Goal: Transaction & Acquisition: Book appointment/travel/reservation

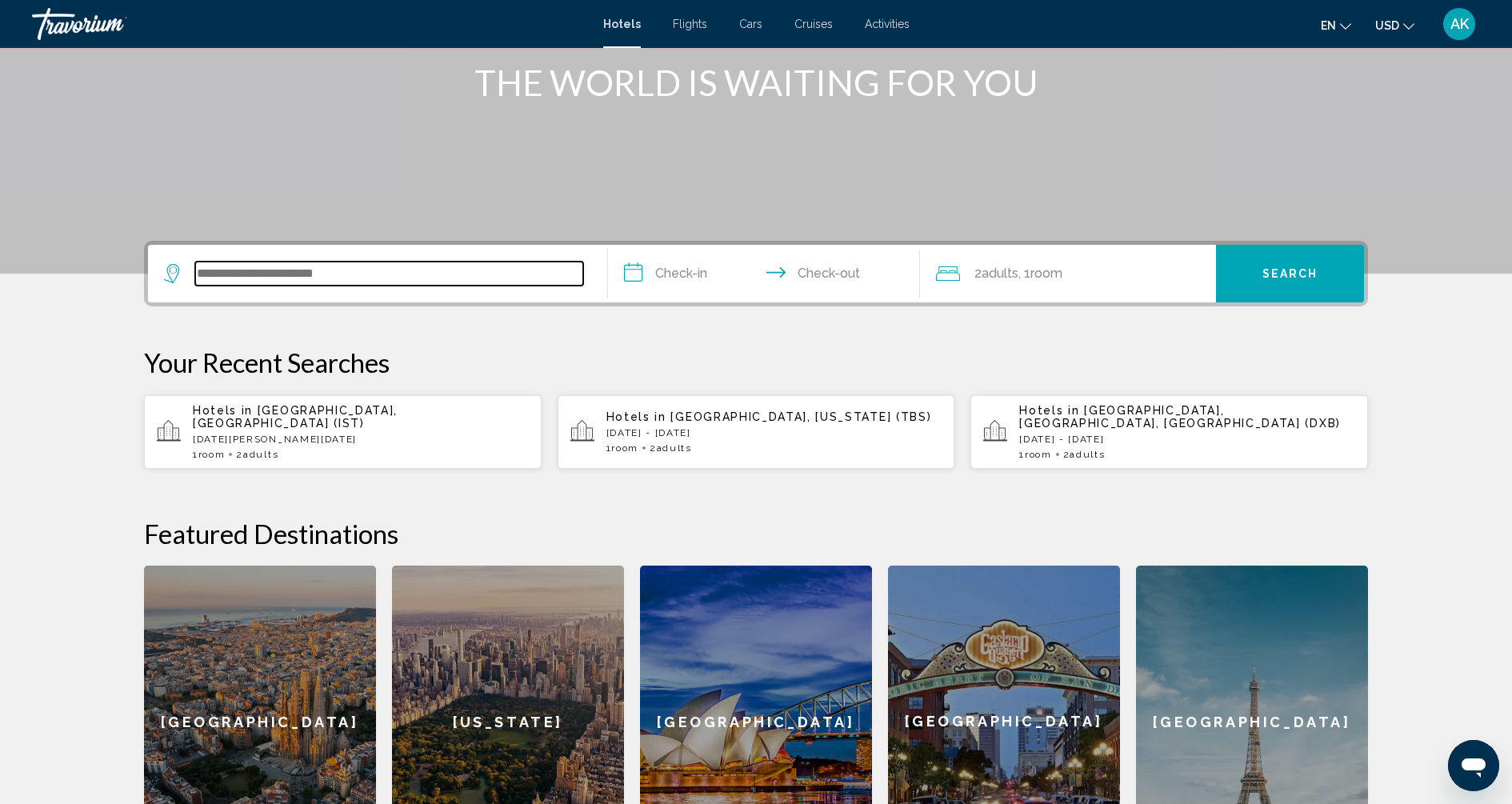
click at [430, 277] on input "Search widget" at bounding box center [389, 273] width 388 height 24
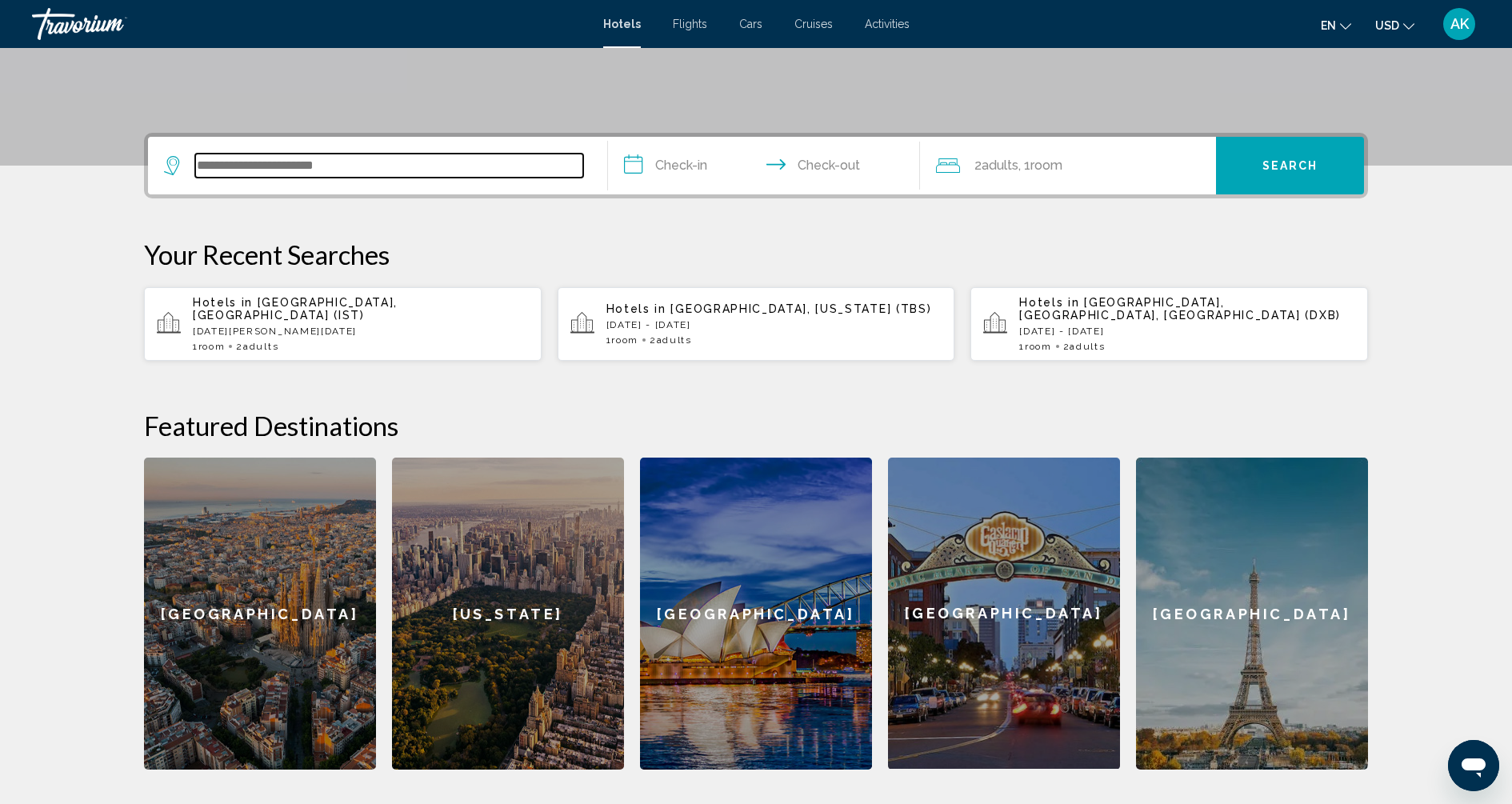
scroll to position [395, 0]
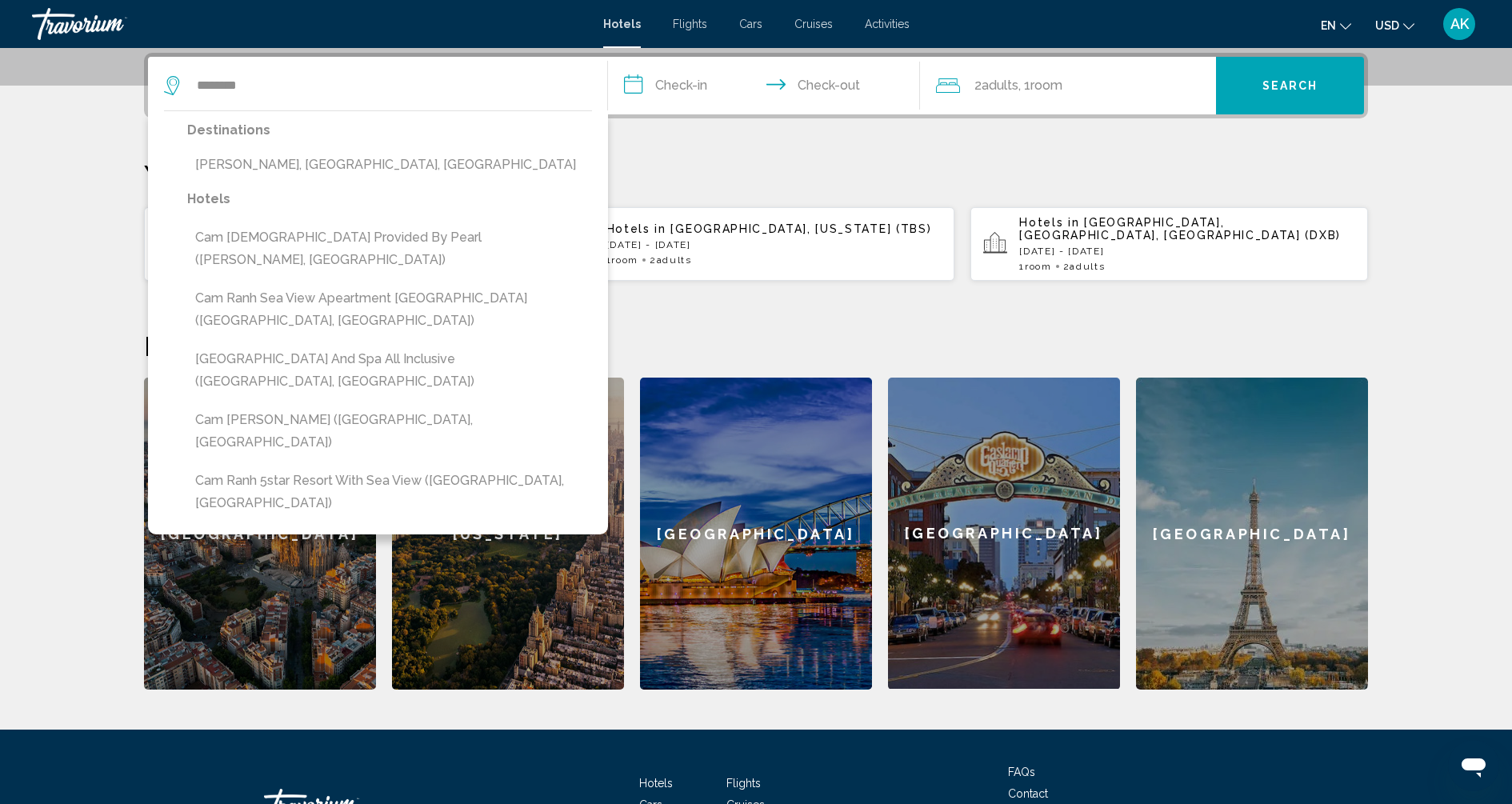
click at [290, 178] on div "Destinations Cam Ranh, [GEOGRAPHIC_DATA], [GEOGRAPHIC_DATA]" at bounding box center [389, 154] width 405 height 69
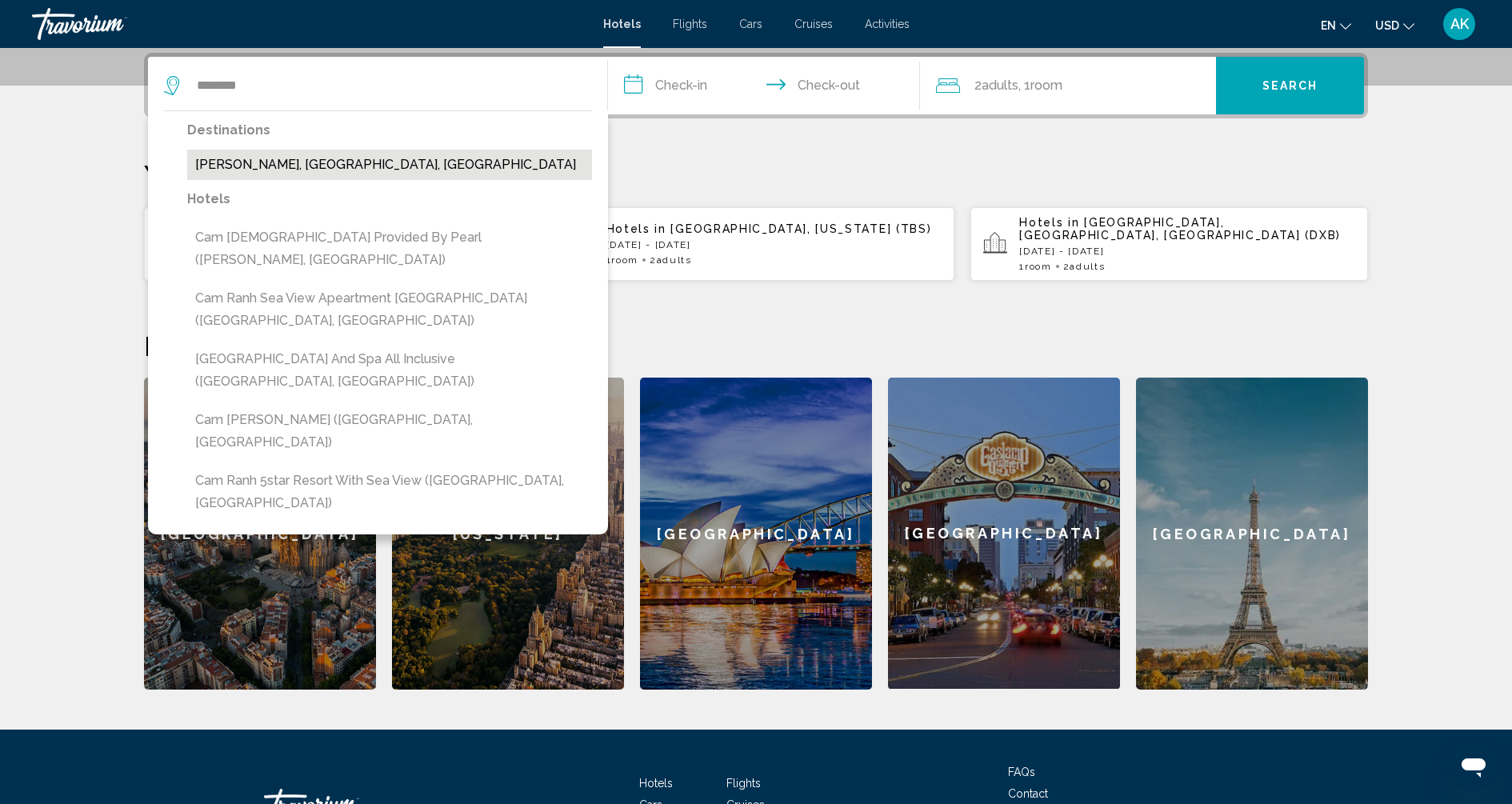
click at [290, 171] on button "[PERSON_NAME], [GEOGRAPHIC_DATA], [GEOGRAPHIC_DATA]" at bounding box center [389, 164] width 405 height 30
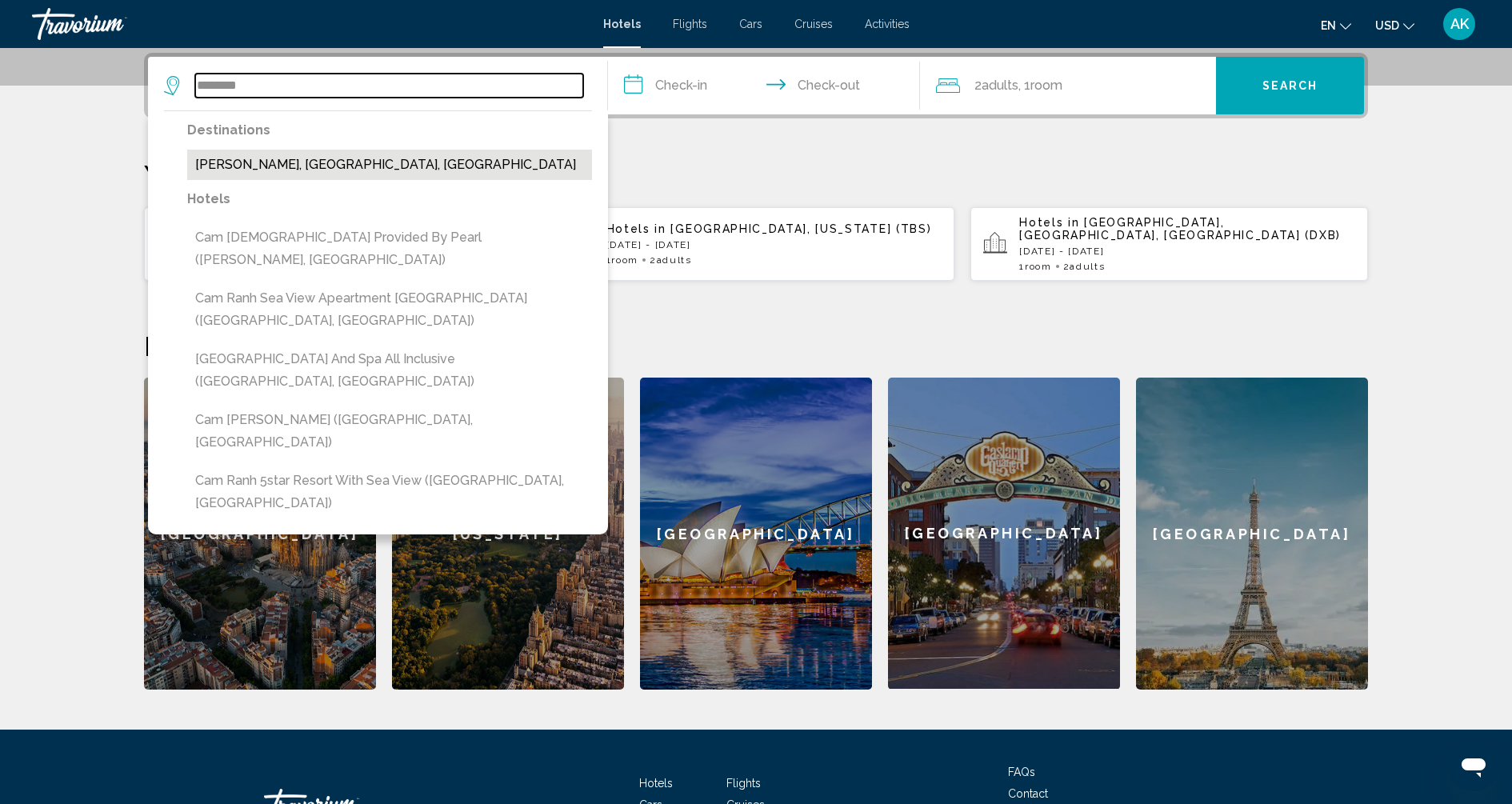
type input "**********"
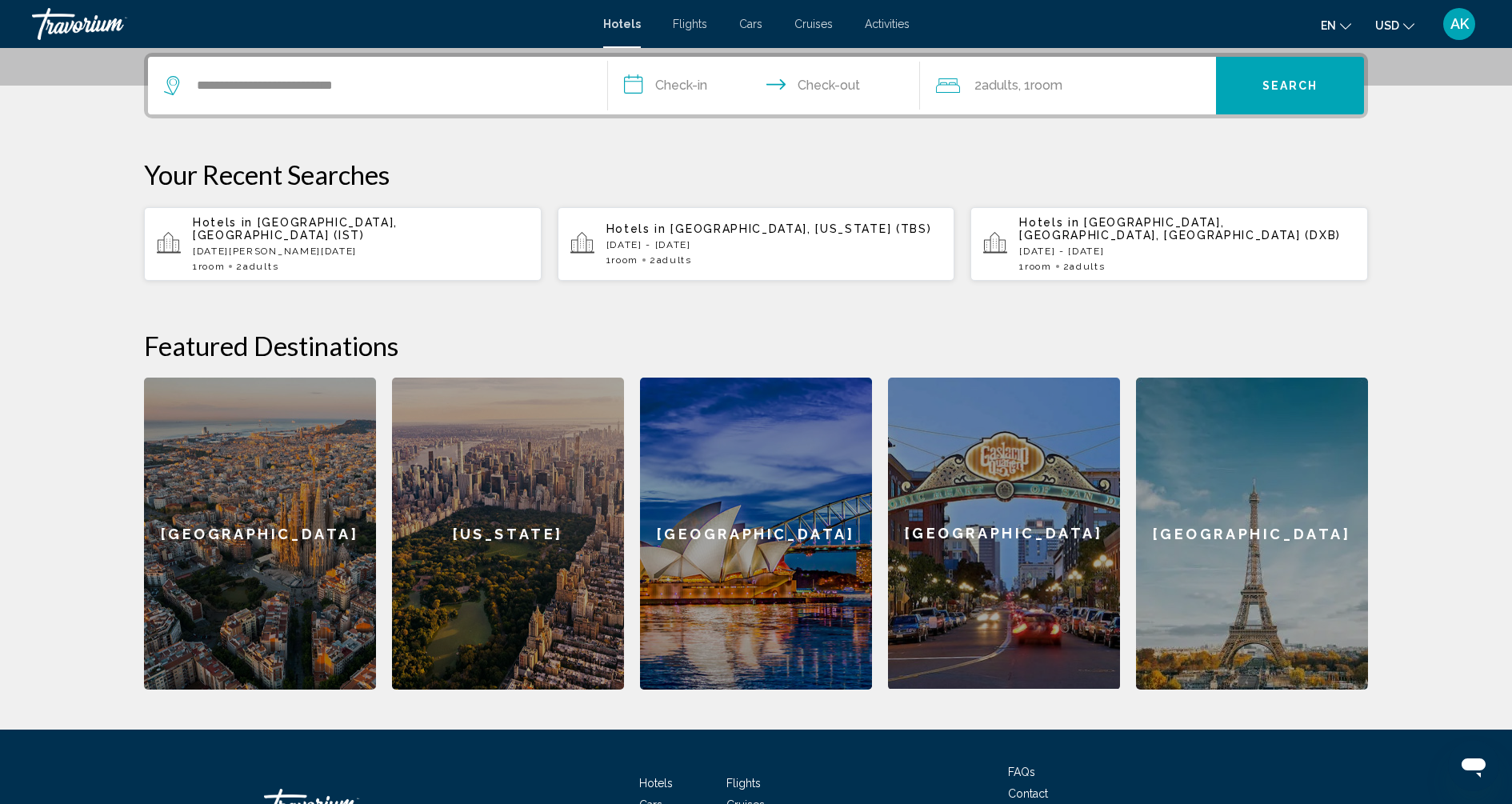
click at [701, 95] on input "**********" at bounding box center [767, 88] width 318 height 62
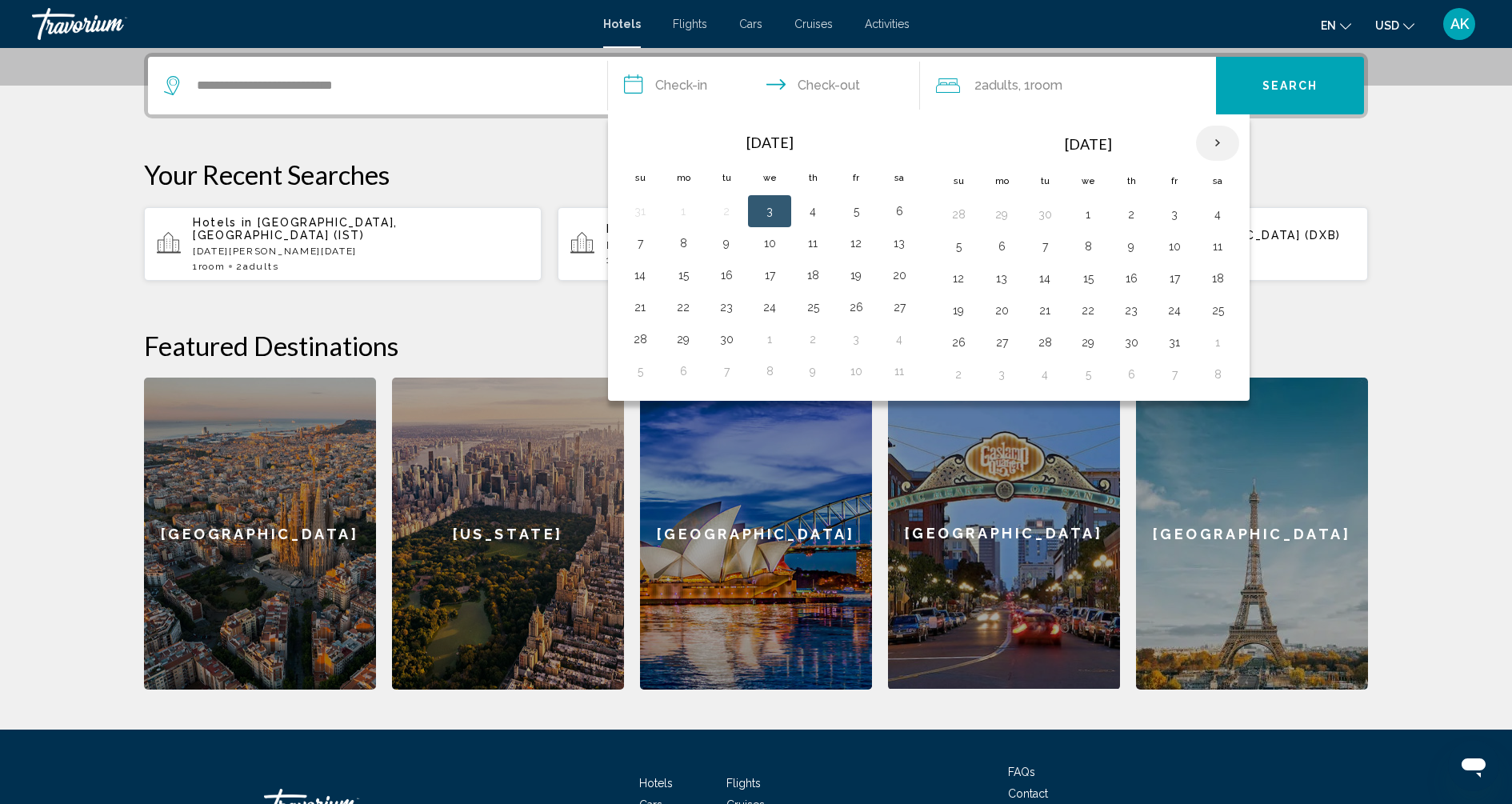
click at [1204, 145] on th "Next month" at bounding box center [1217, 143] width 43 height 35
click at [947, 363] on button "30" at bounding box center [958, 375] width 26 height 23
click at [1204, 375] on button "6" at bounding box center [1217, 375] width 26 height 23
type input "**********"
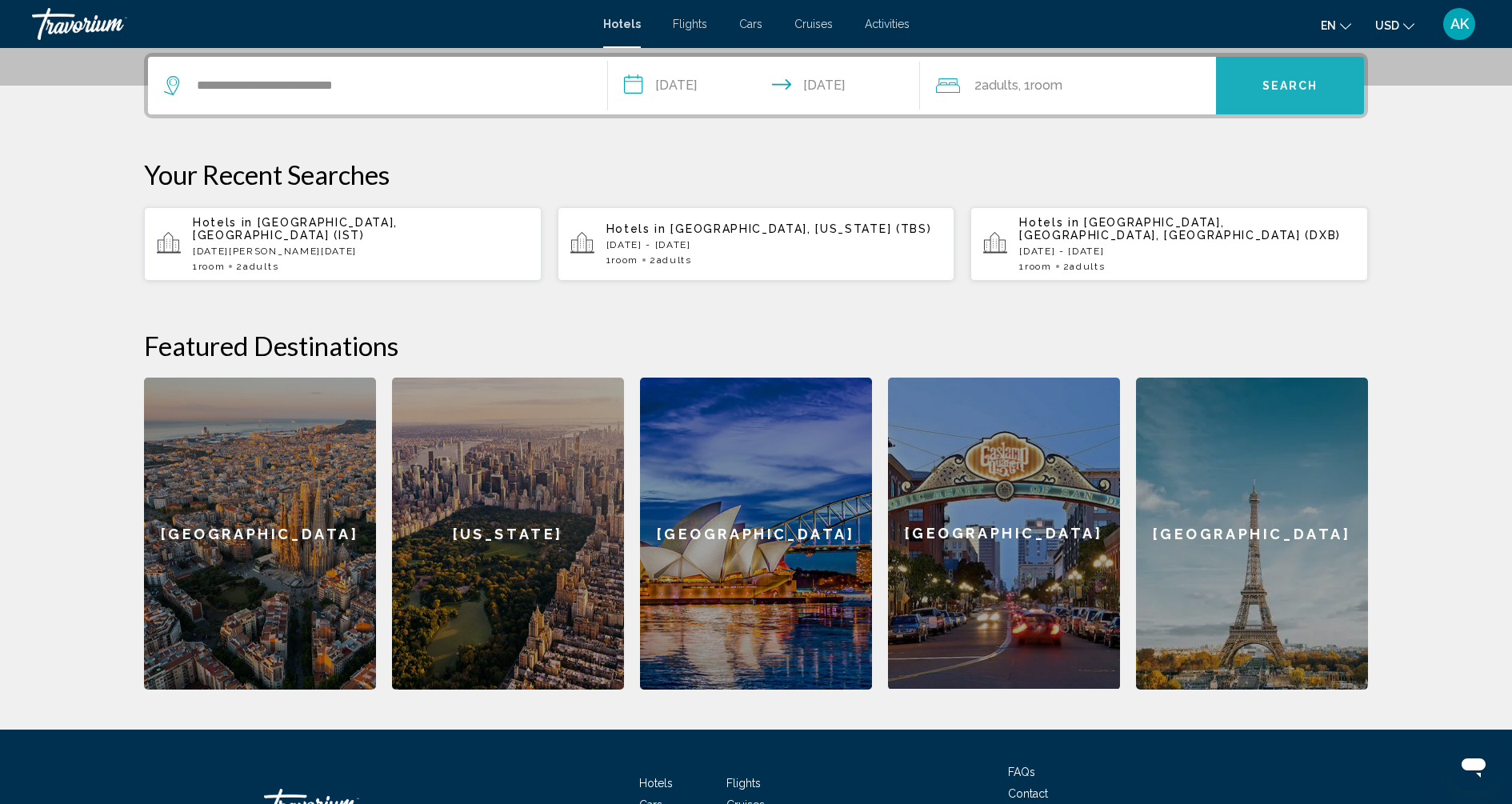
click at [1246, 84] on button "Search" at bounding box center [1289, 86] width 148 height 58
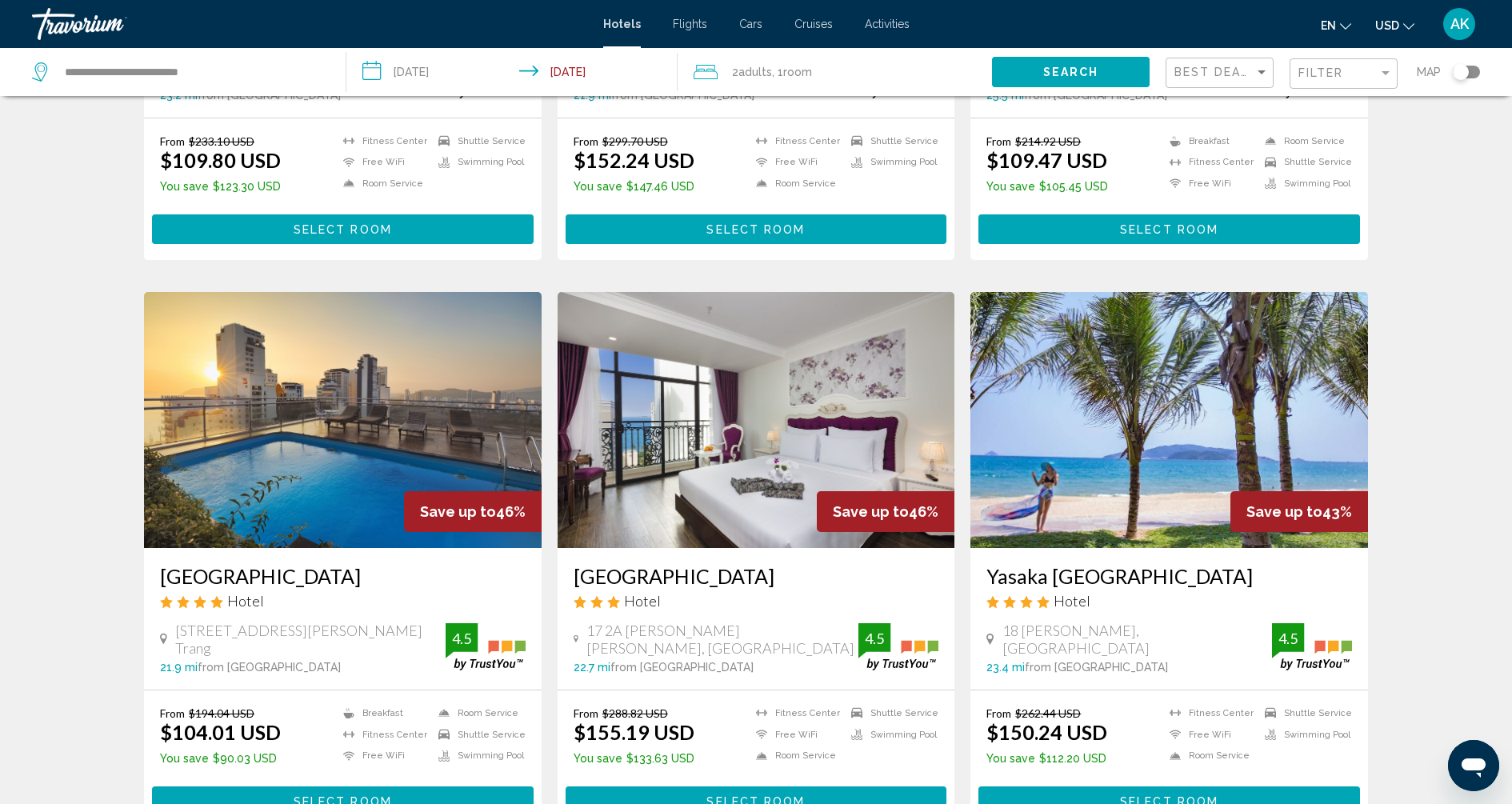
scroll to position [1699, 0]
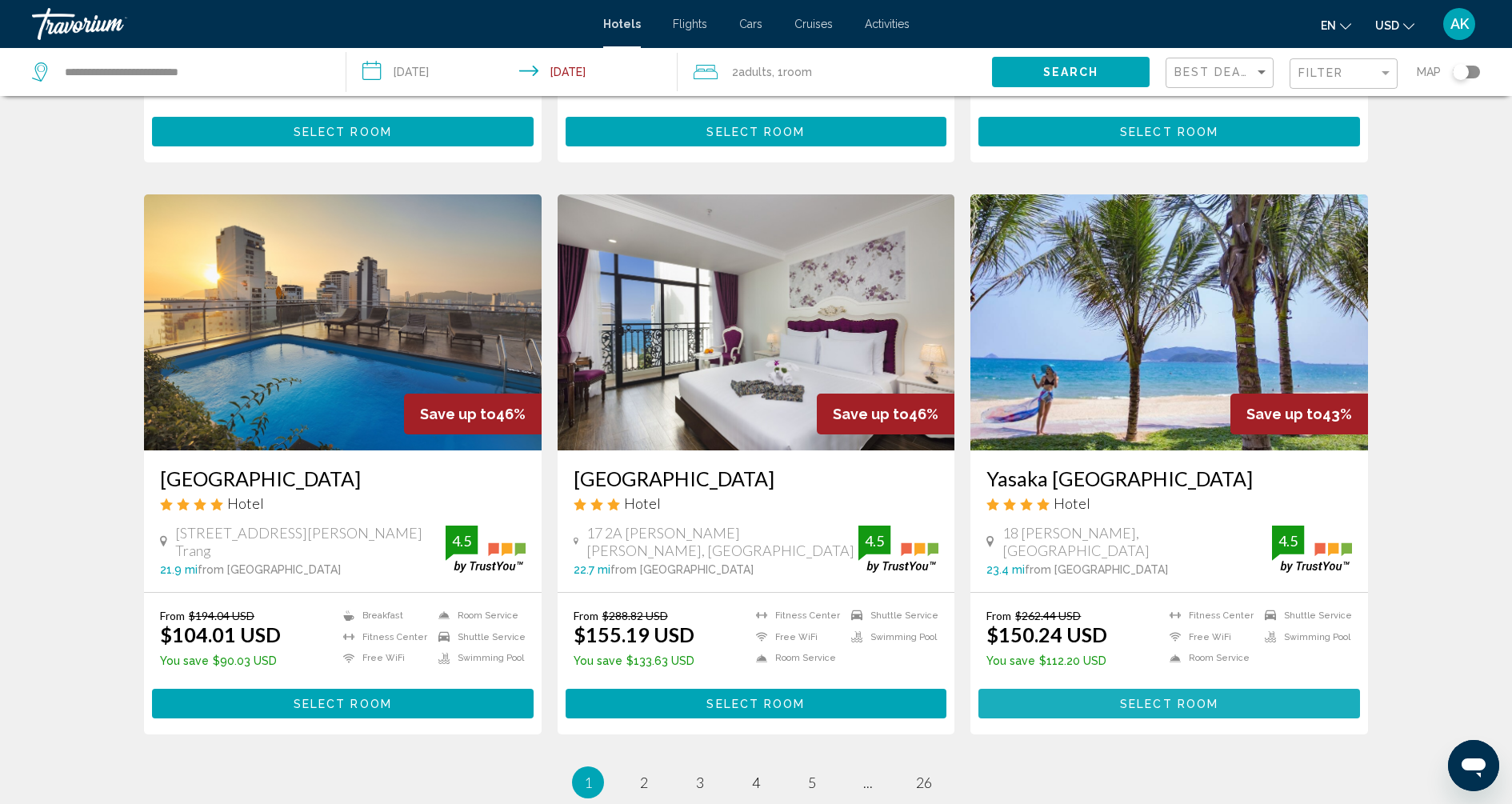
click at [1175, 701] on span "Select Room" at bounding box center [1169, 704] width 99 height 13
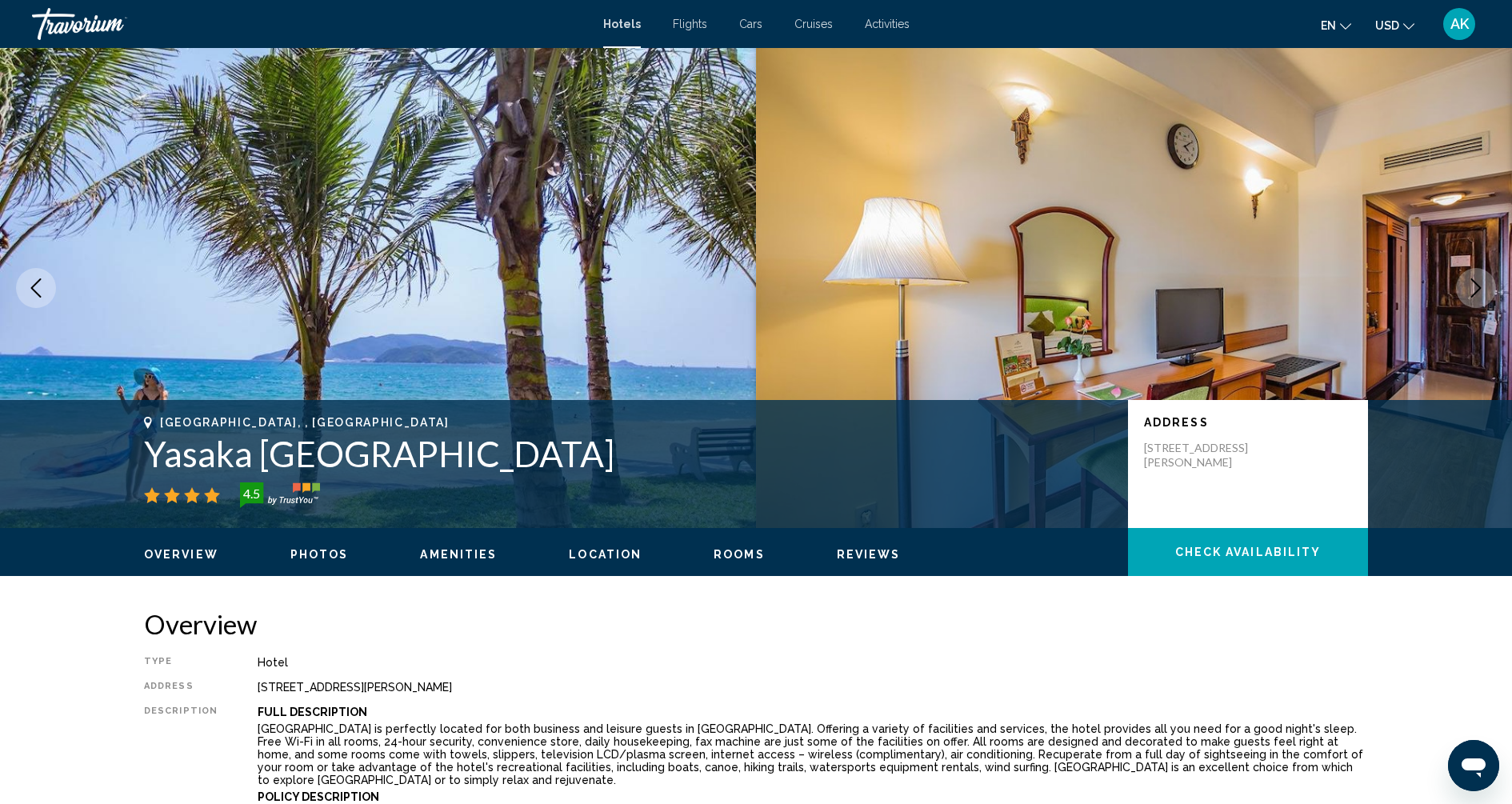
click at [1490, 293] on button "Next image" at bounding box center [1476, 288] width 40 height 40
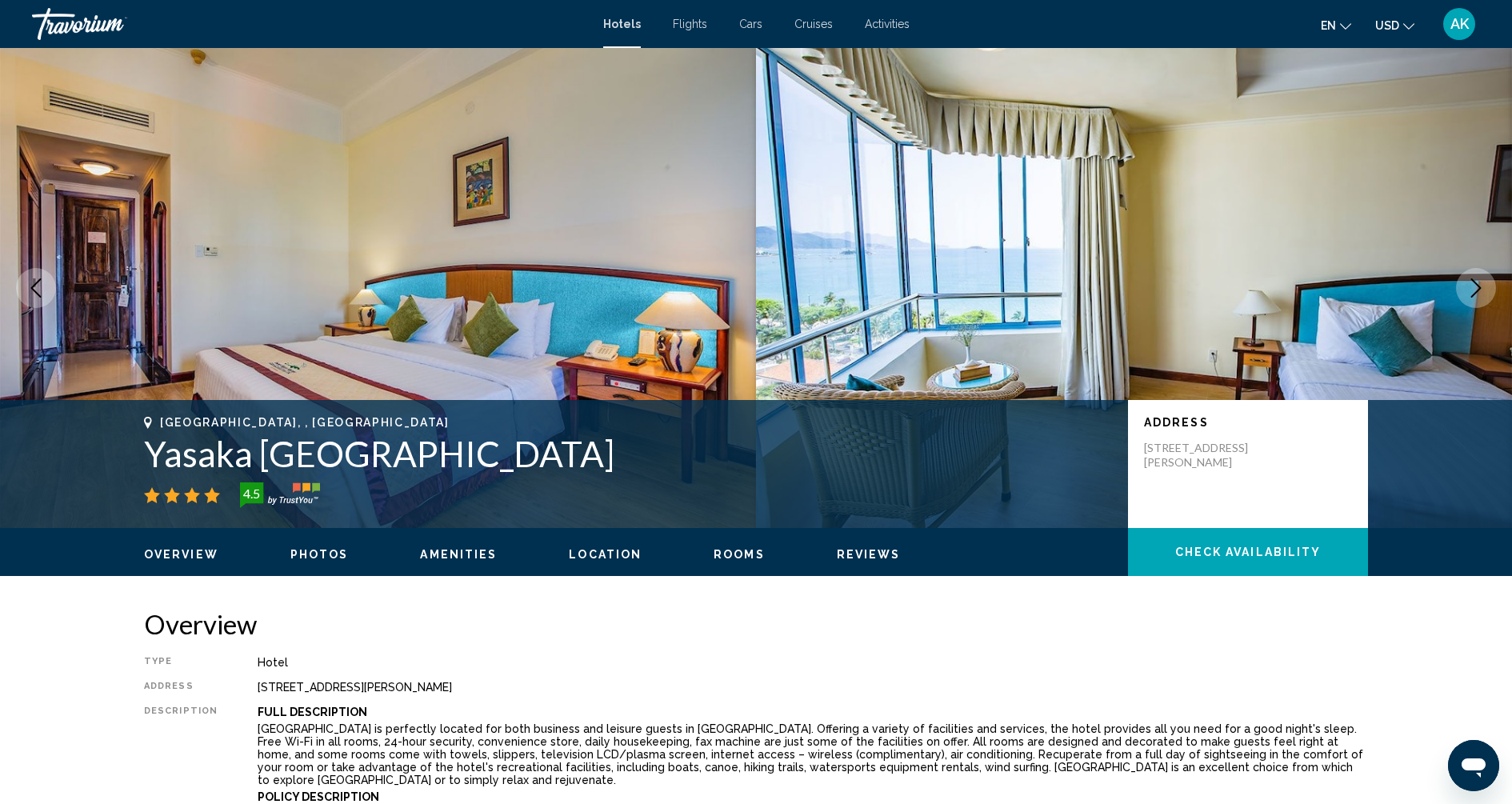
click at [1490, 293] on button "Next image" at bounding box center [1476, 288] width 40 height 40
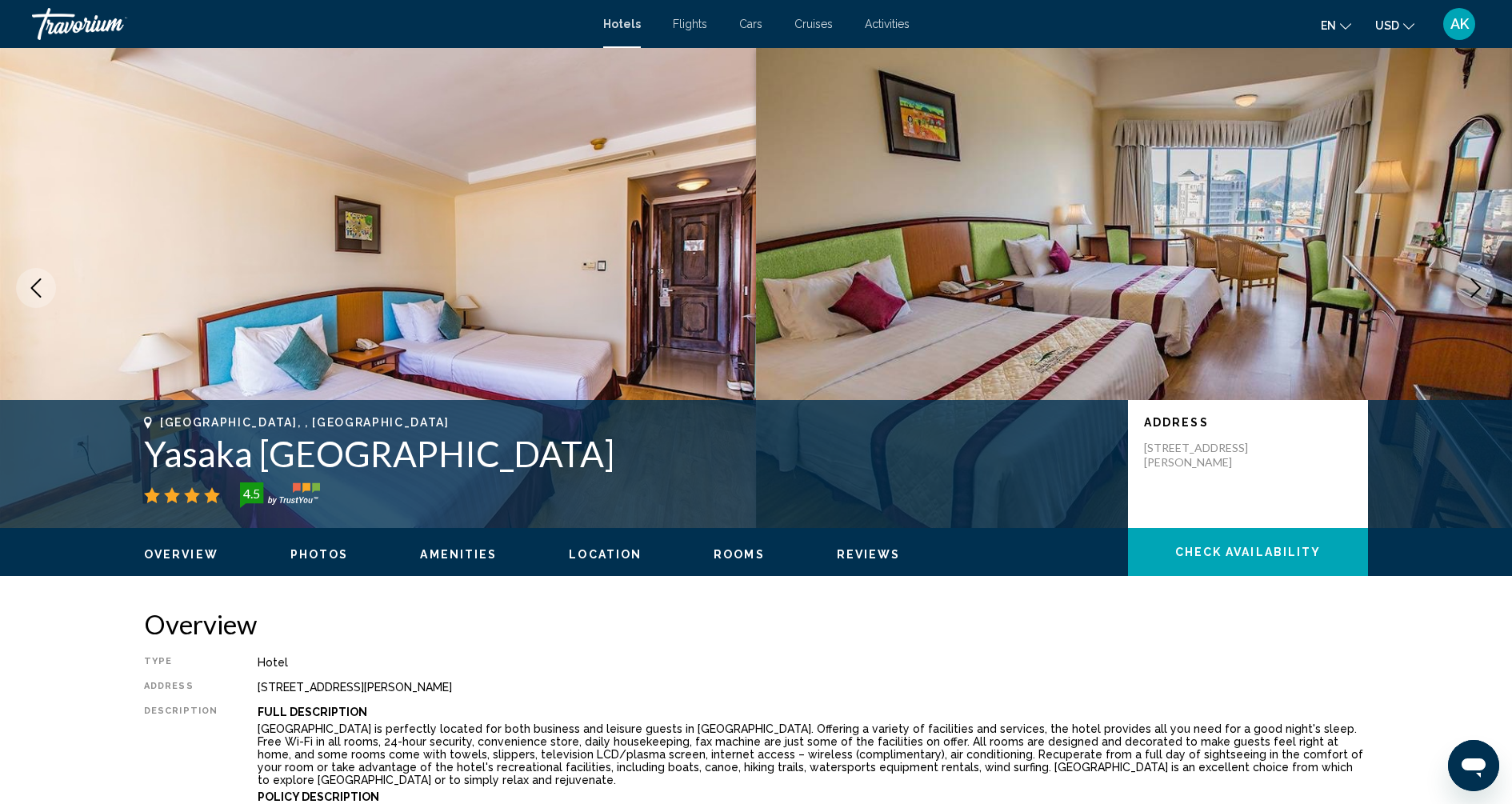
click at [1490, 293] on button "Next image" at bounding box center [1476, 288] width 40 height 40
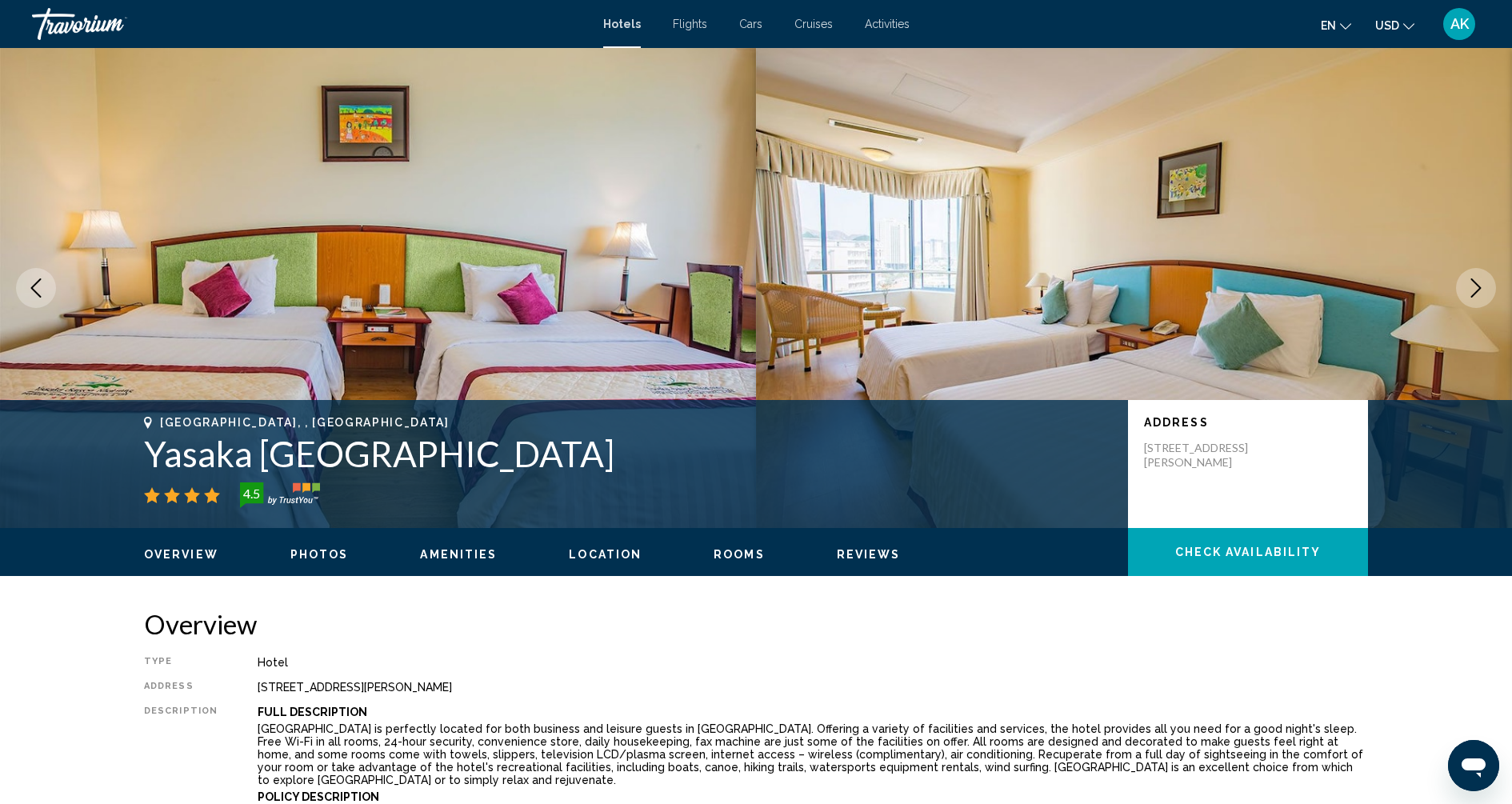
click at [1490, 293] on button "Next image" at bounding box center [1476, 288] width 40 height 40
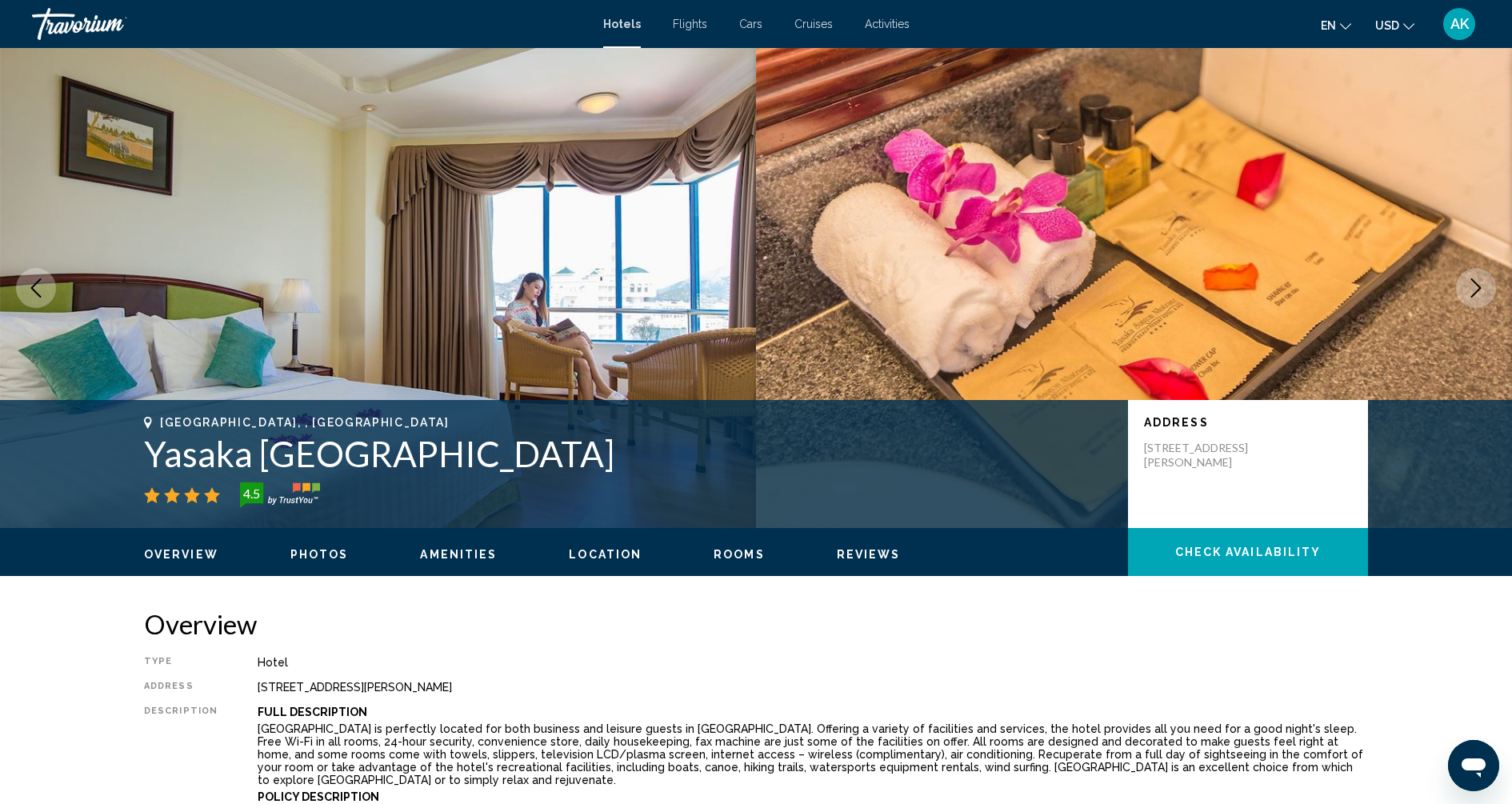
click at [1490, 293] on button "Next image" at bounding box center [1476, 288] width 40 height 40
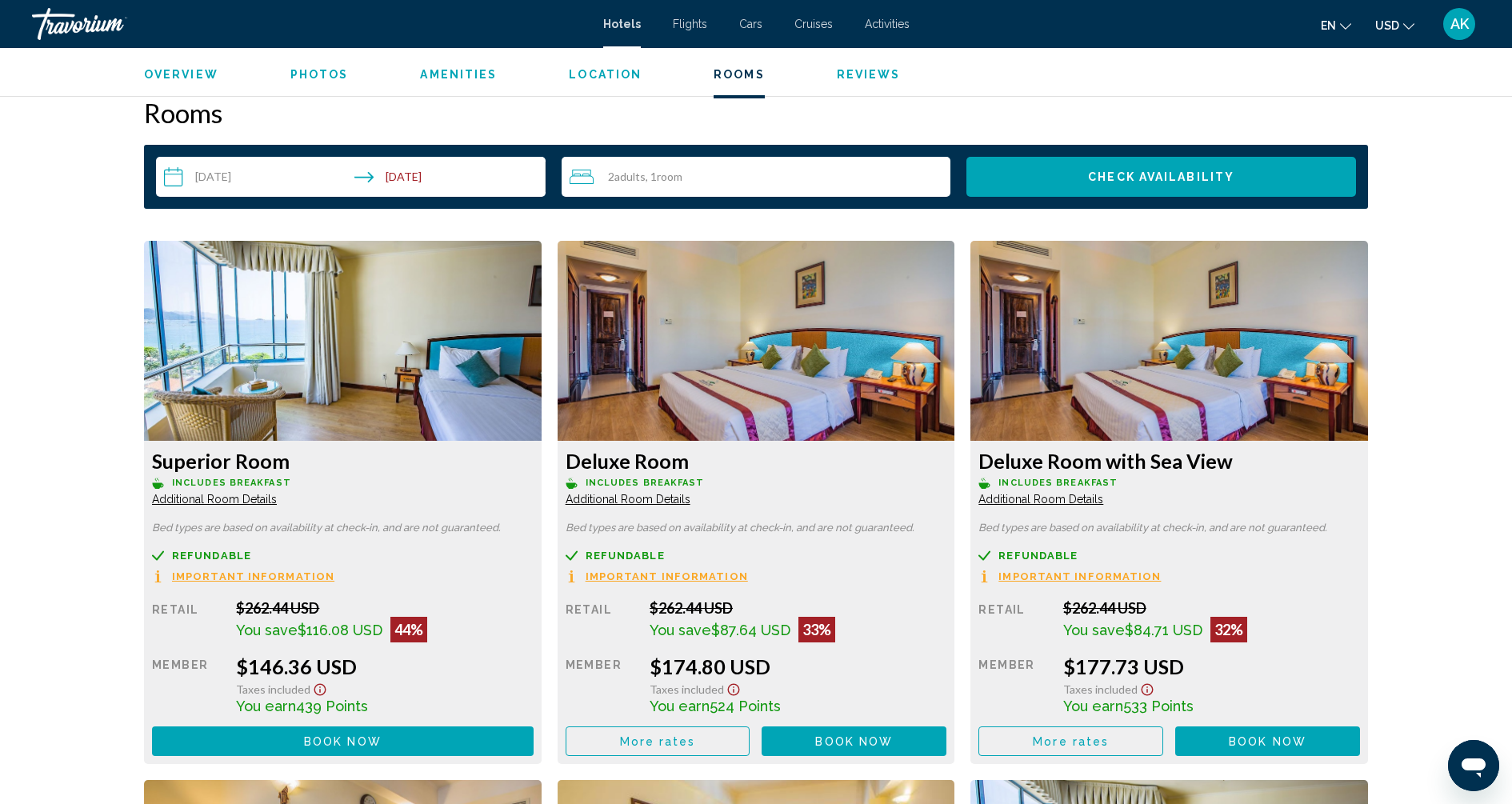
scroll to position [2017, 0]
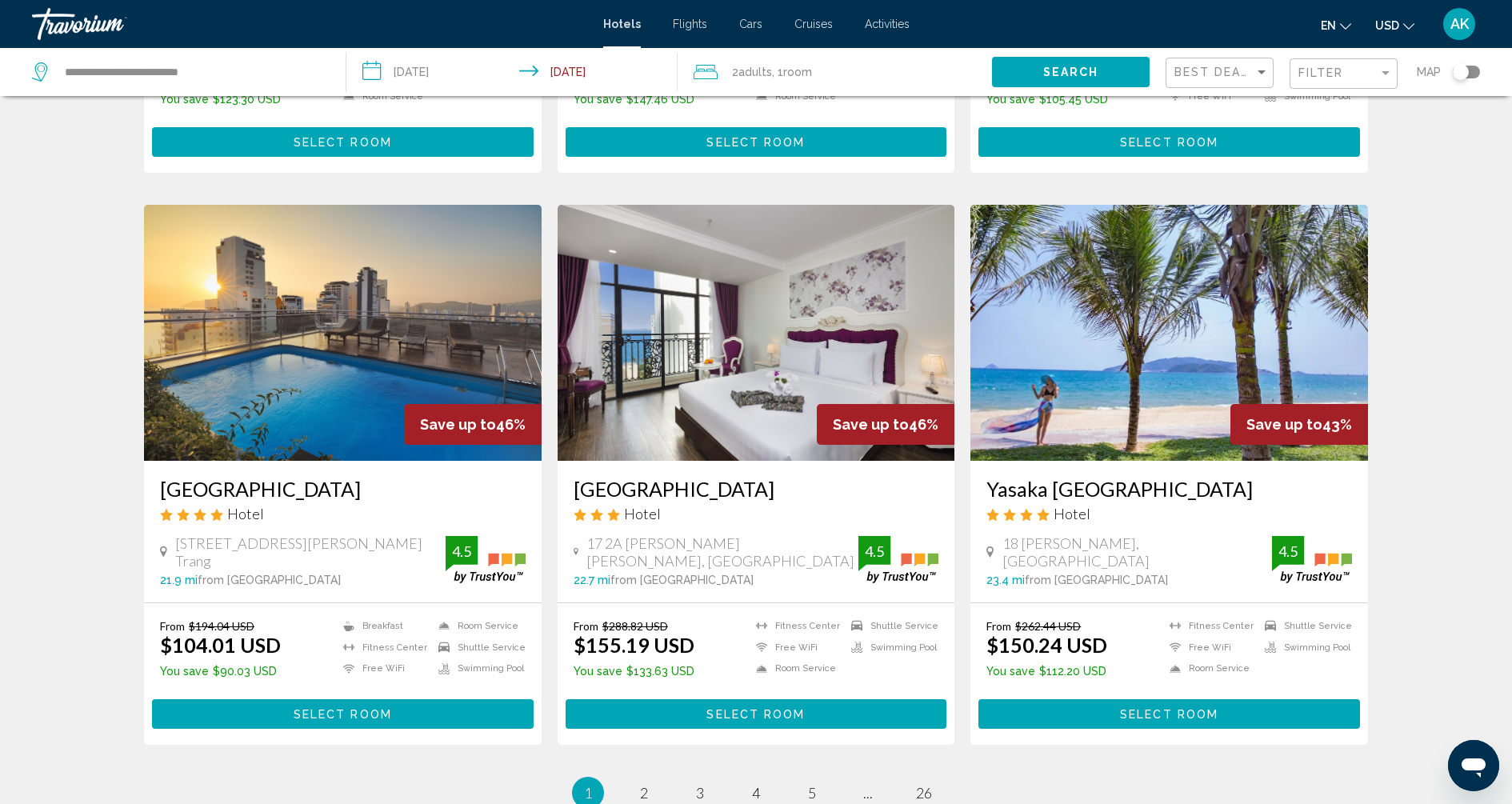
scroll to position [1707, 0]
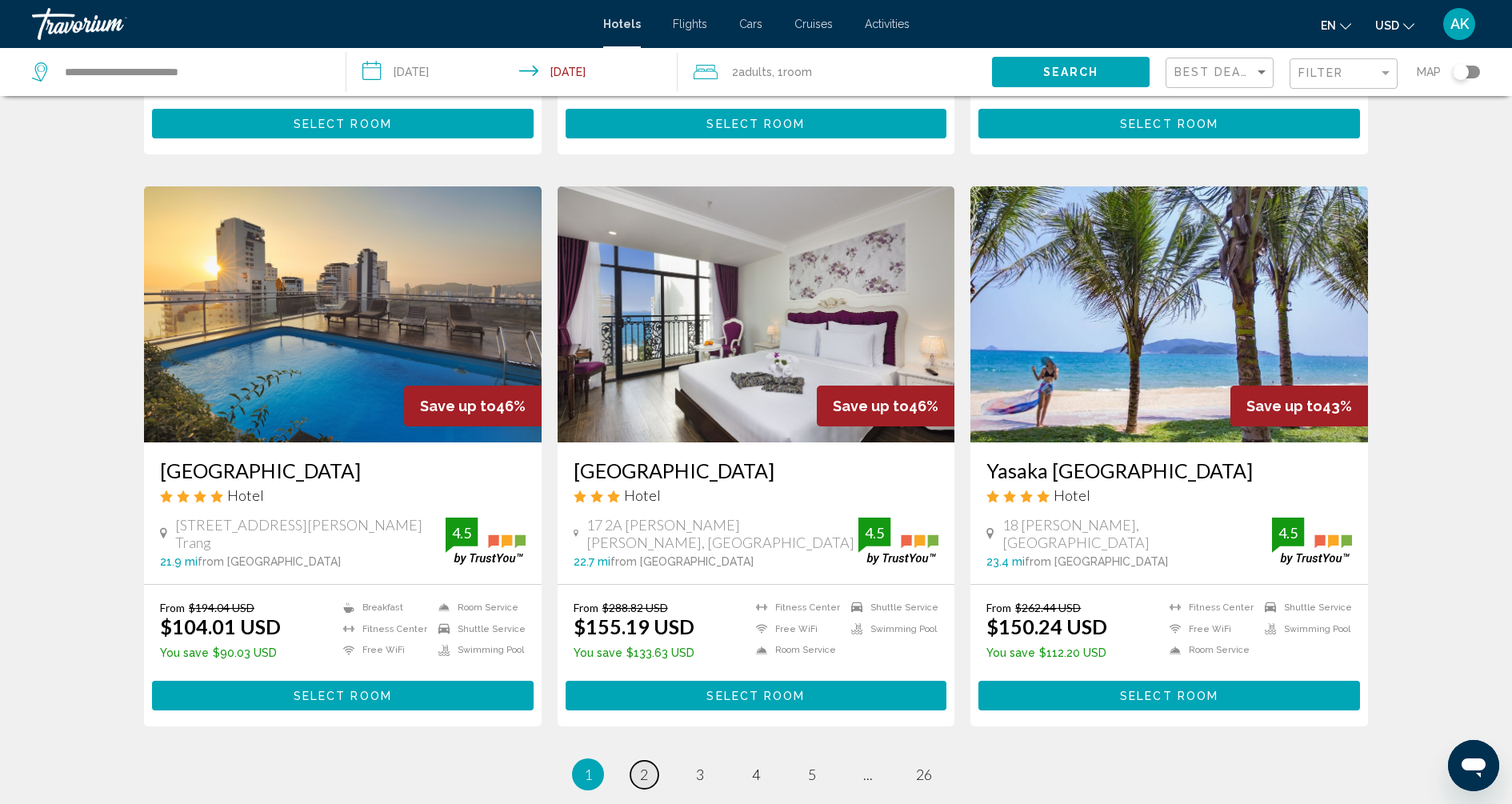
click at [642, 766] on span "2" at bounding box center [644, 775] width 8 height 17
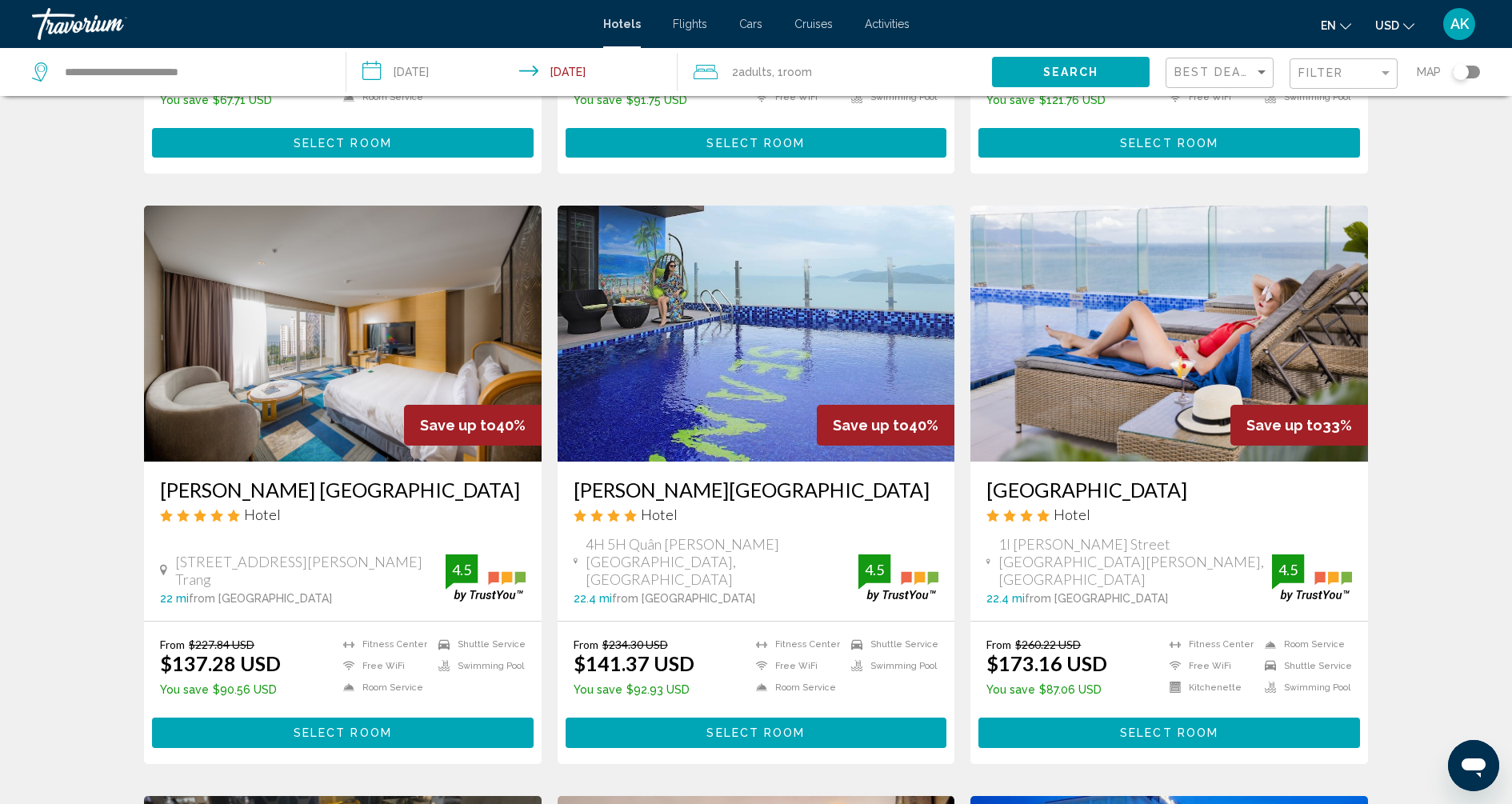
scroll to position [544, 0]
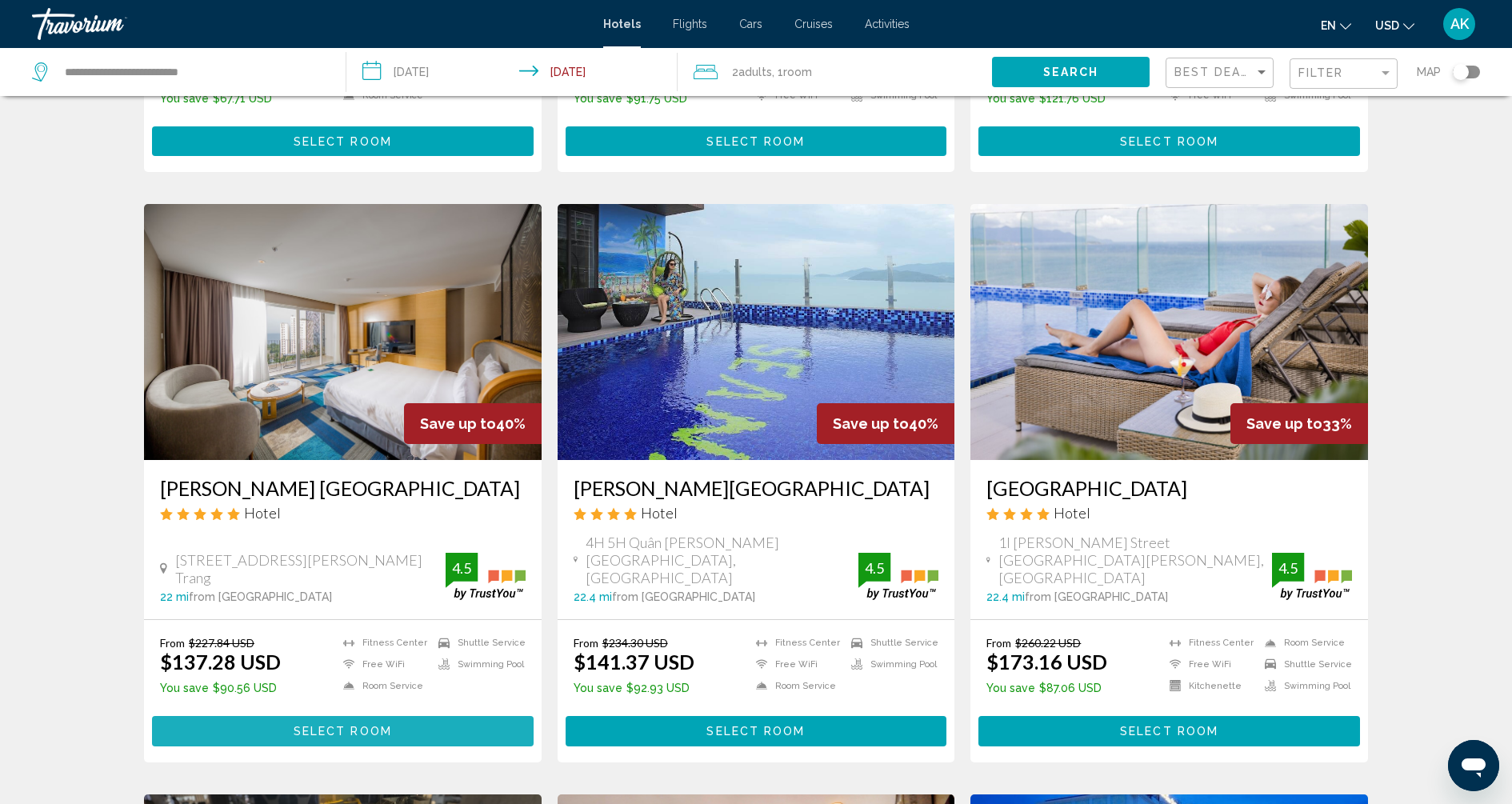
click at [375, 726] on span "Select Room" at bounding box center [343, 732] width 99 height 13
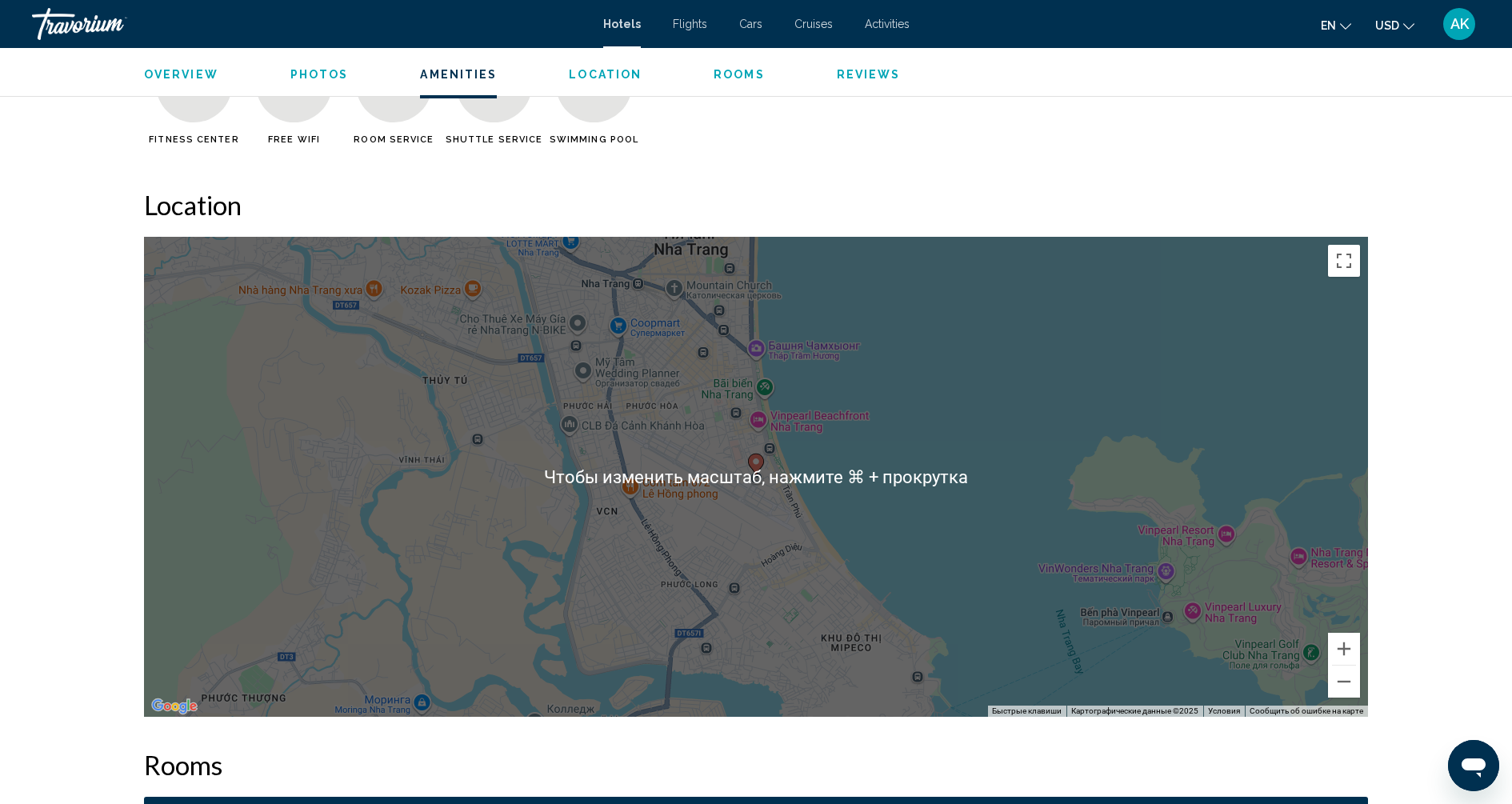
scroll to position [1301, 0]
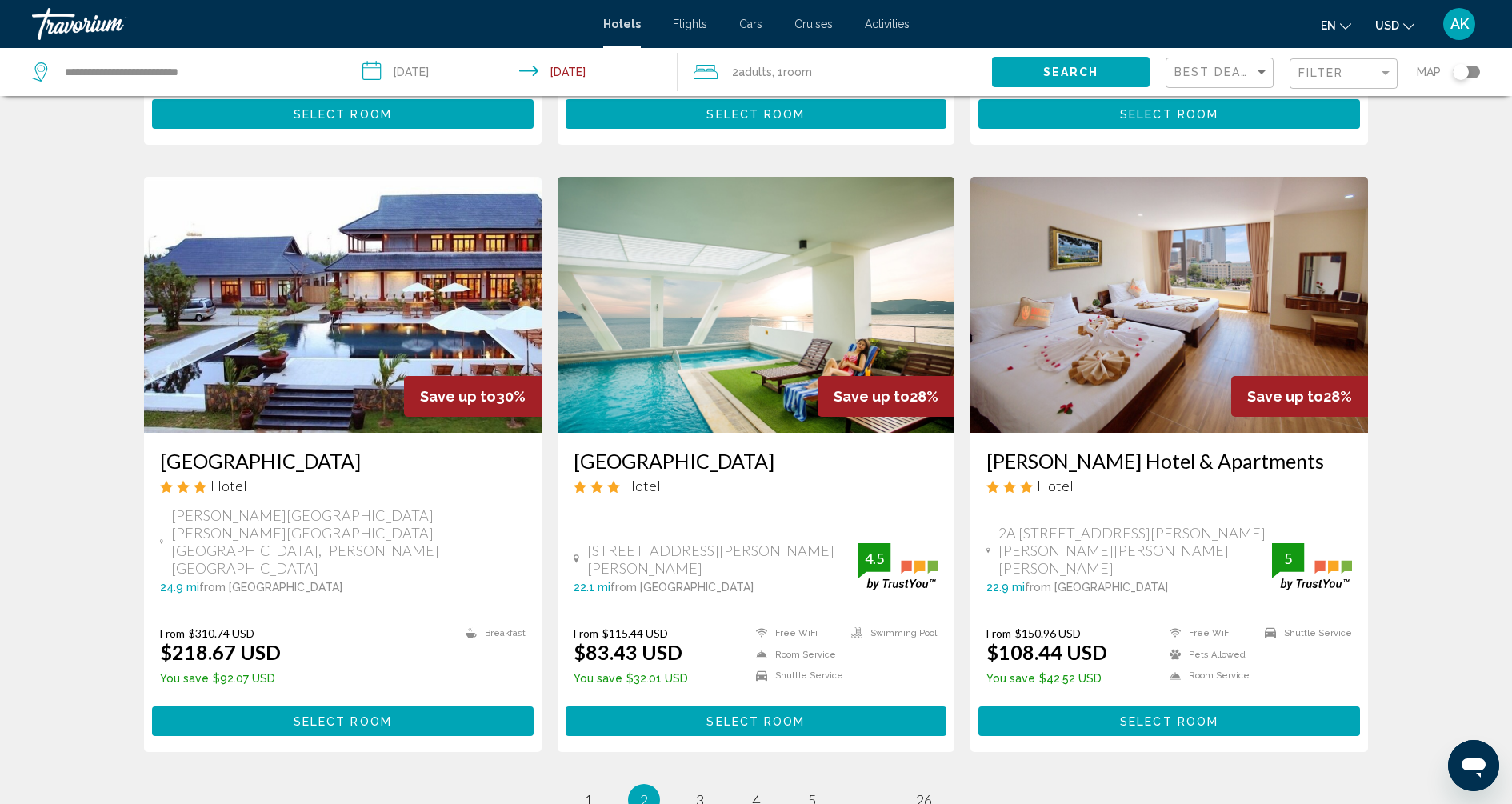
scroll to position [1782, 0]
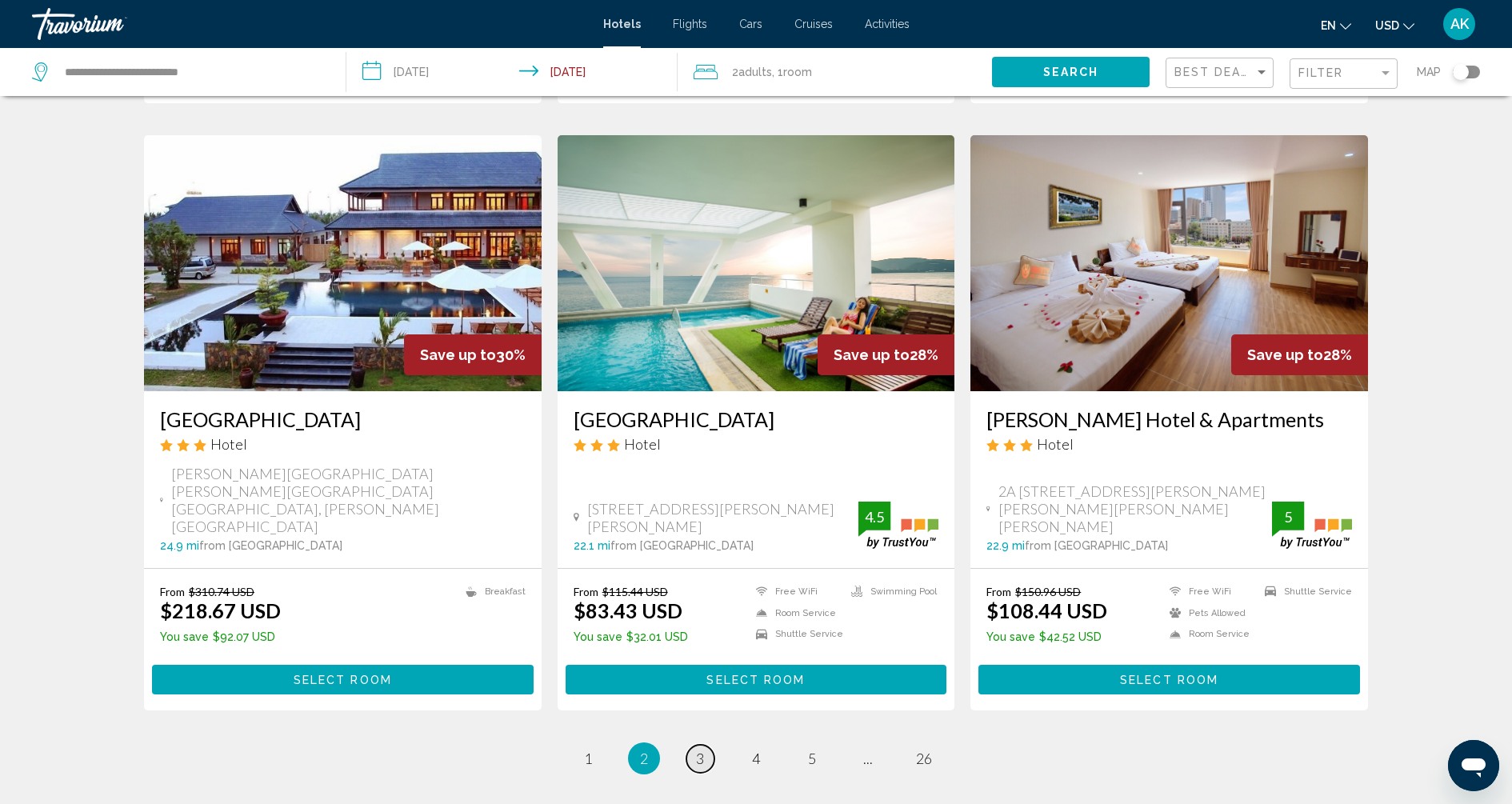
click at [703, 749] on span "3" at bounding box center [699, 758] width 8 height 17
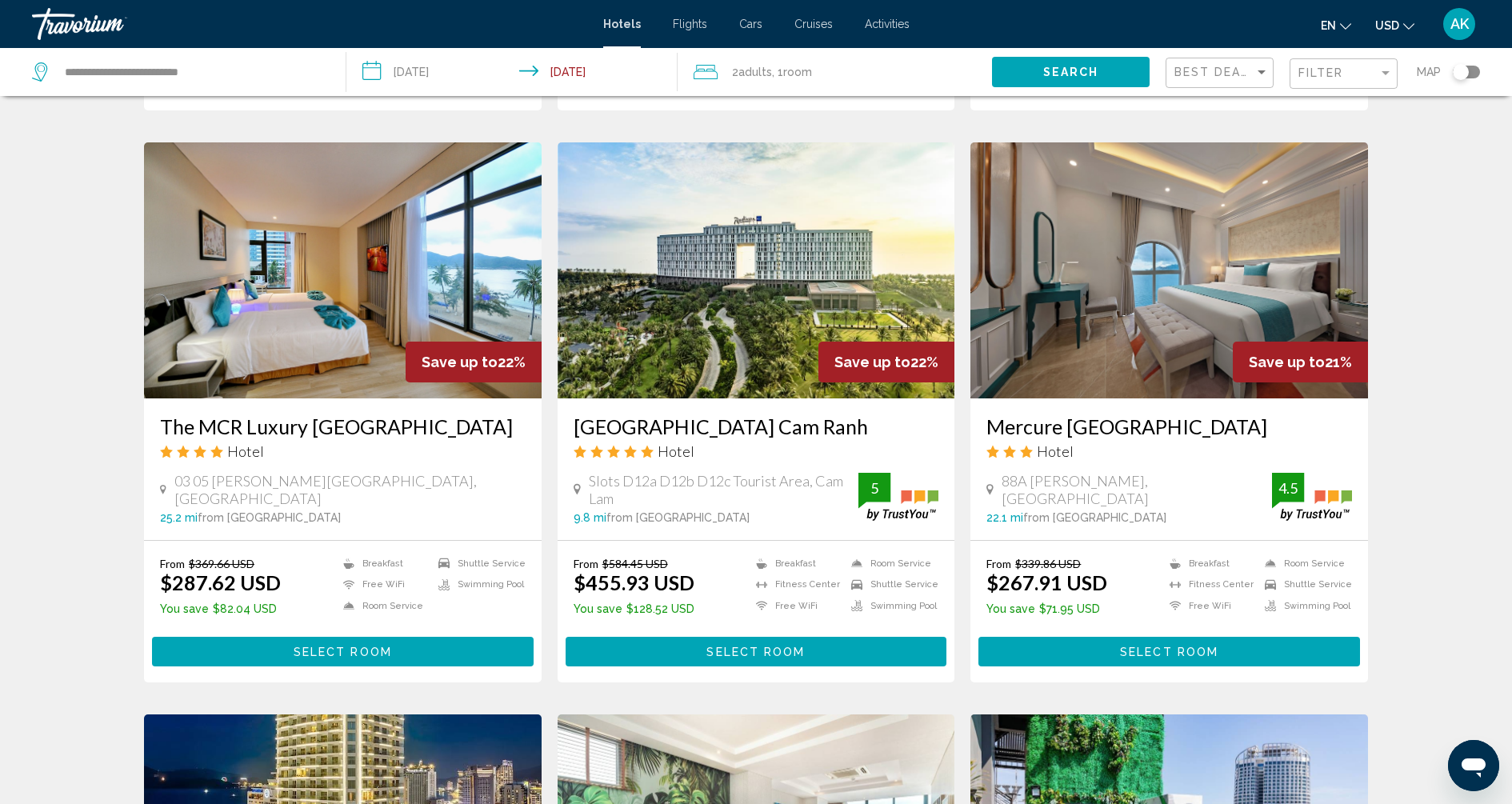
scroll to position [1202, 0]
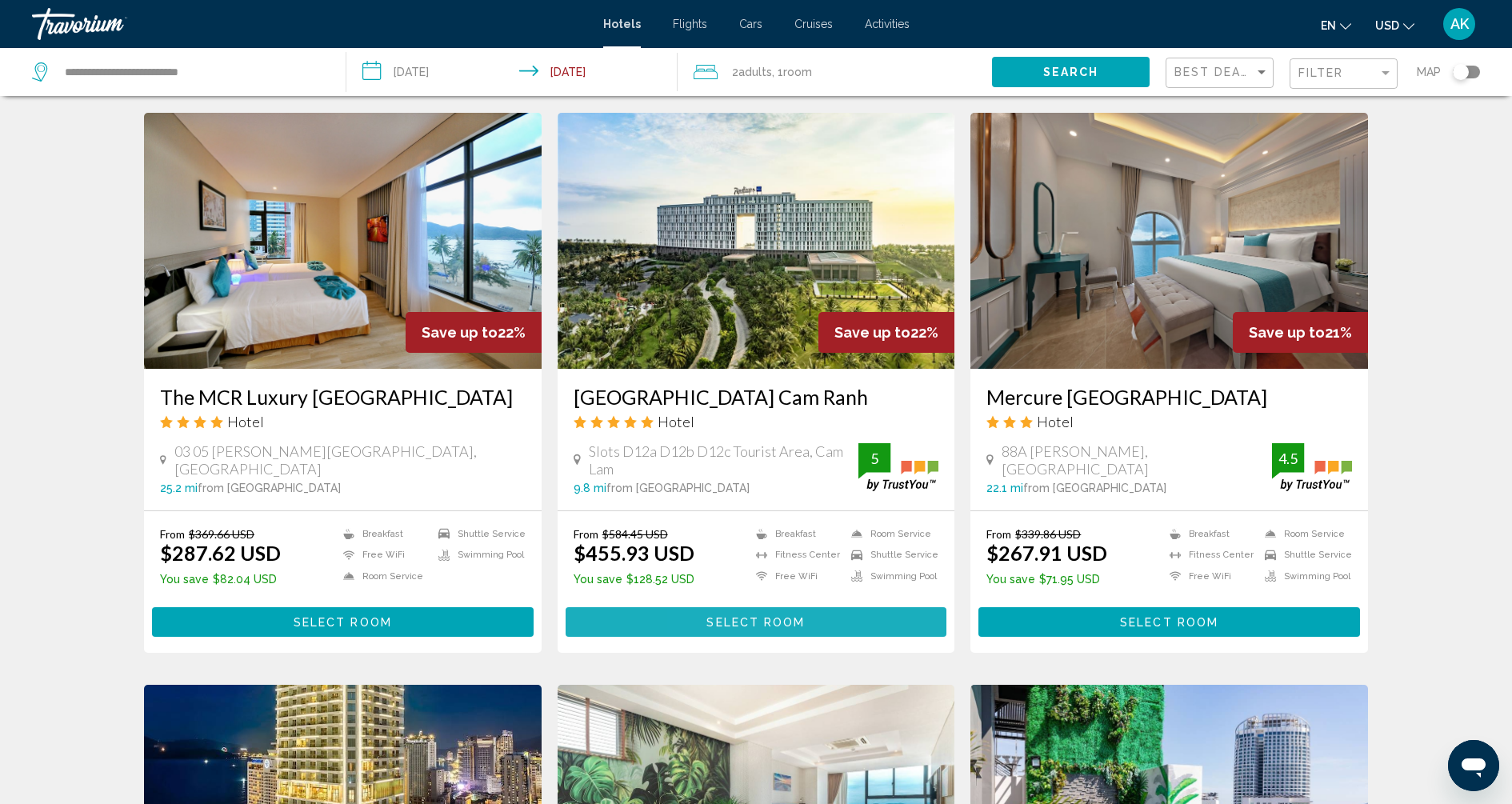
click at [706, 608] on button "Select Room" at bounding box center [756, 622] width 381 height 29
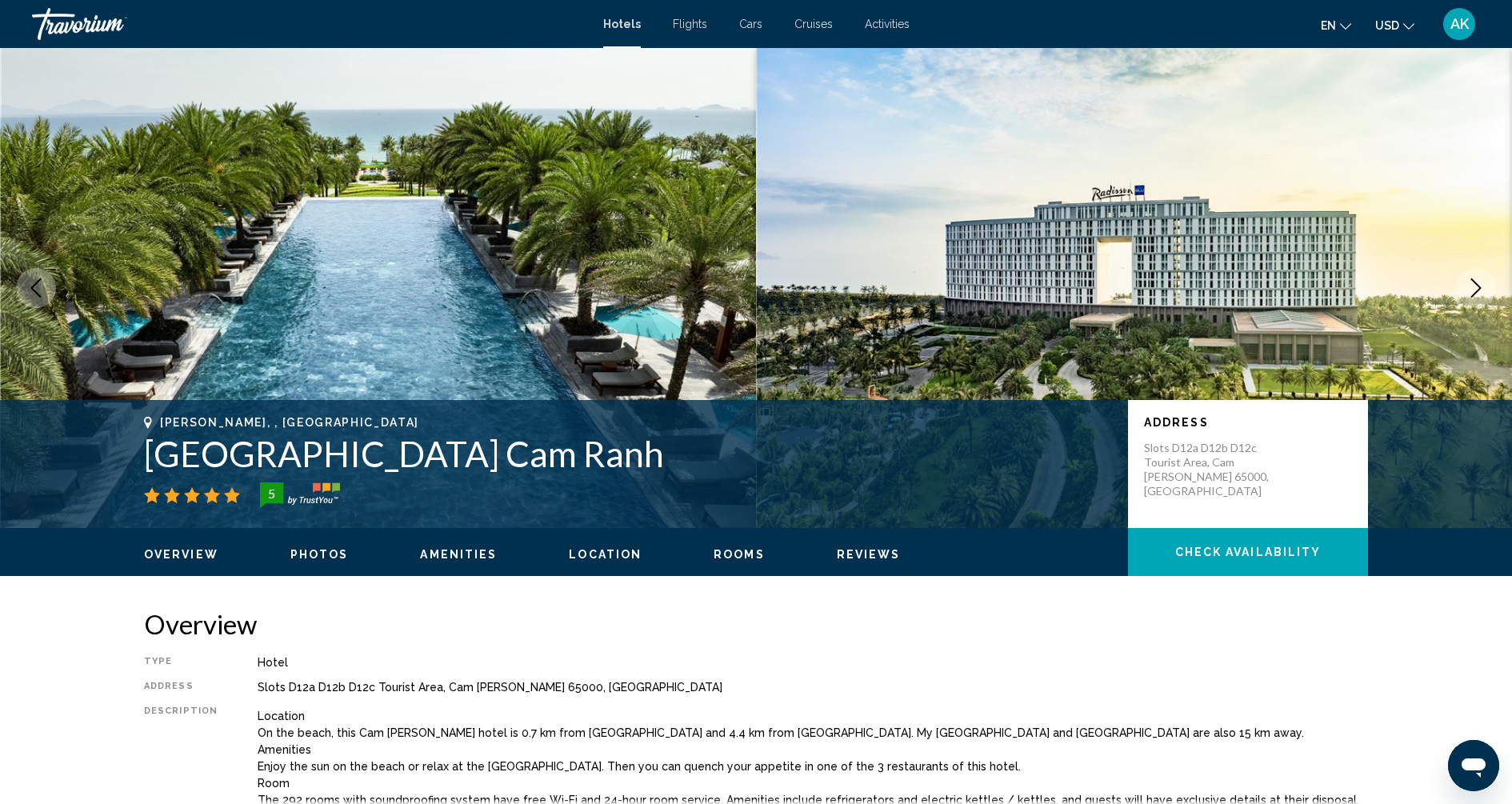
click at [1471, 286] on icon "Next image" at bounding box center [1476, 288] width 19 height 19
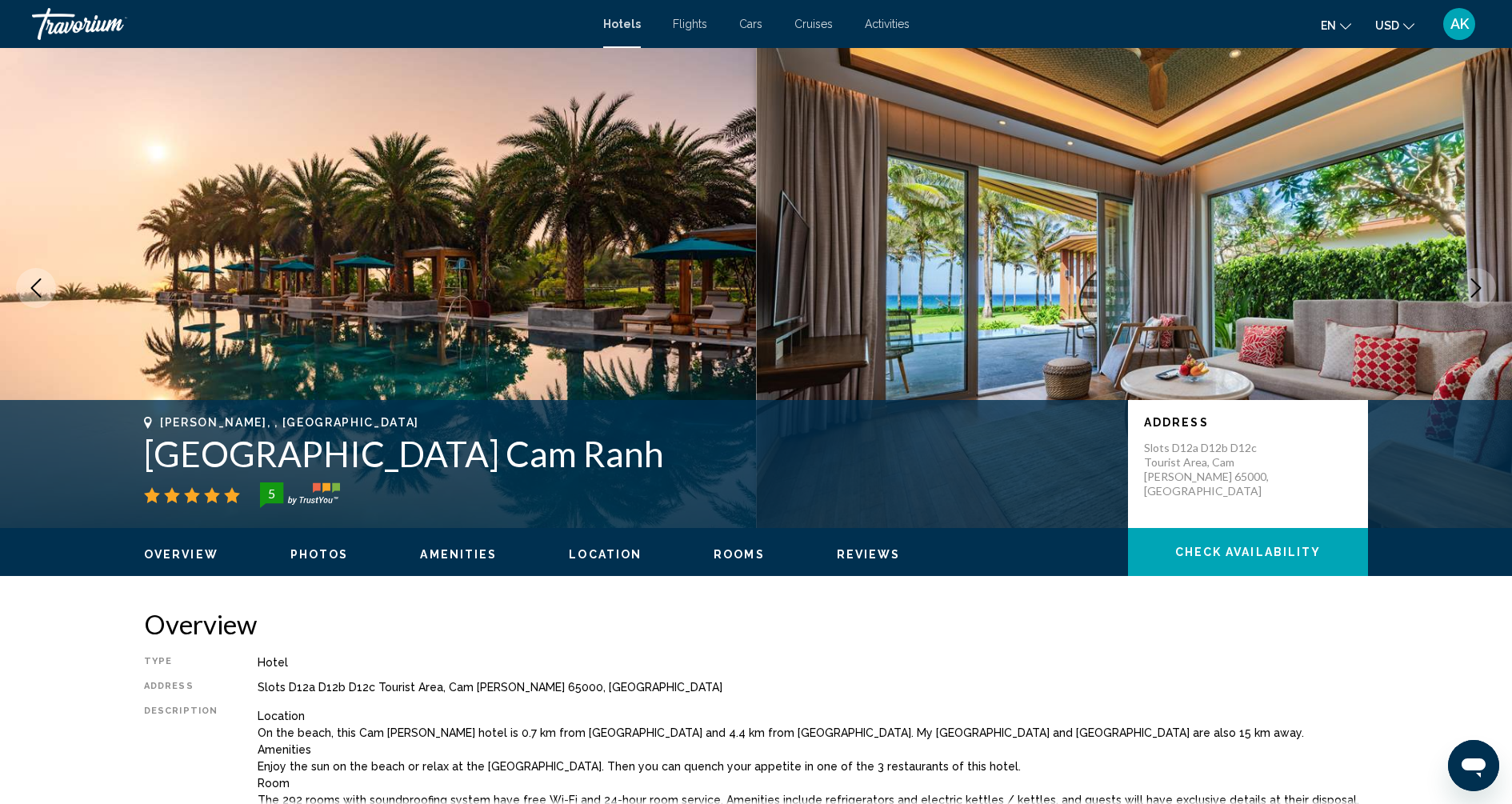
click at [1471, 286] on icon "Next image" at bounding box center [1476, 288] width 19 height 19
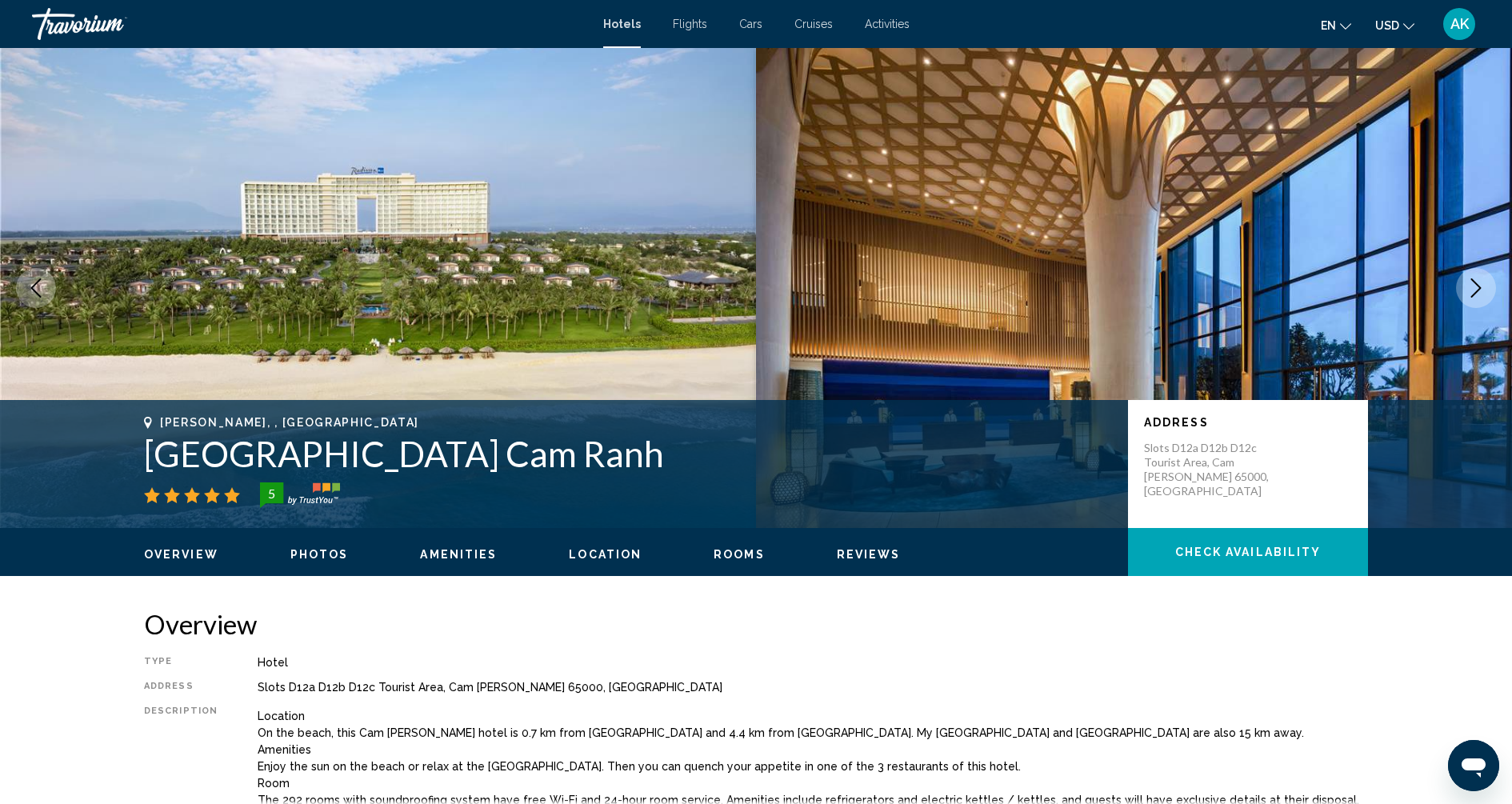
click at [1471, 286] on icon "Next image" at bounding box center [1476, 288] width 19 height 19
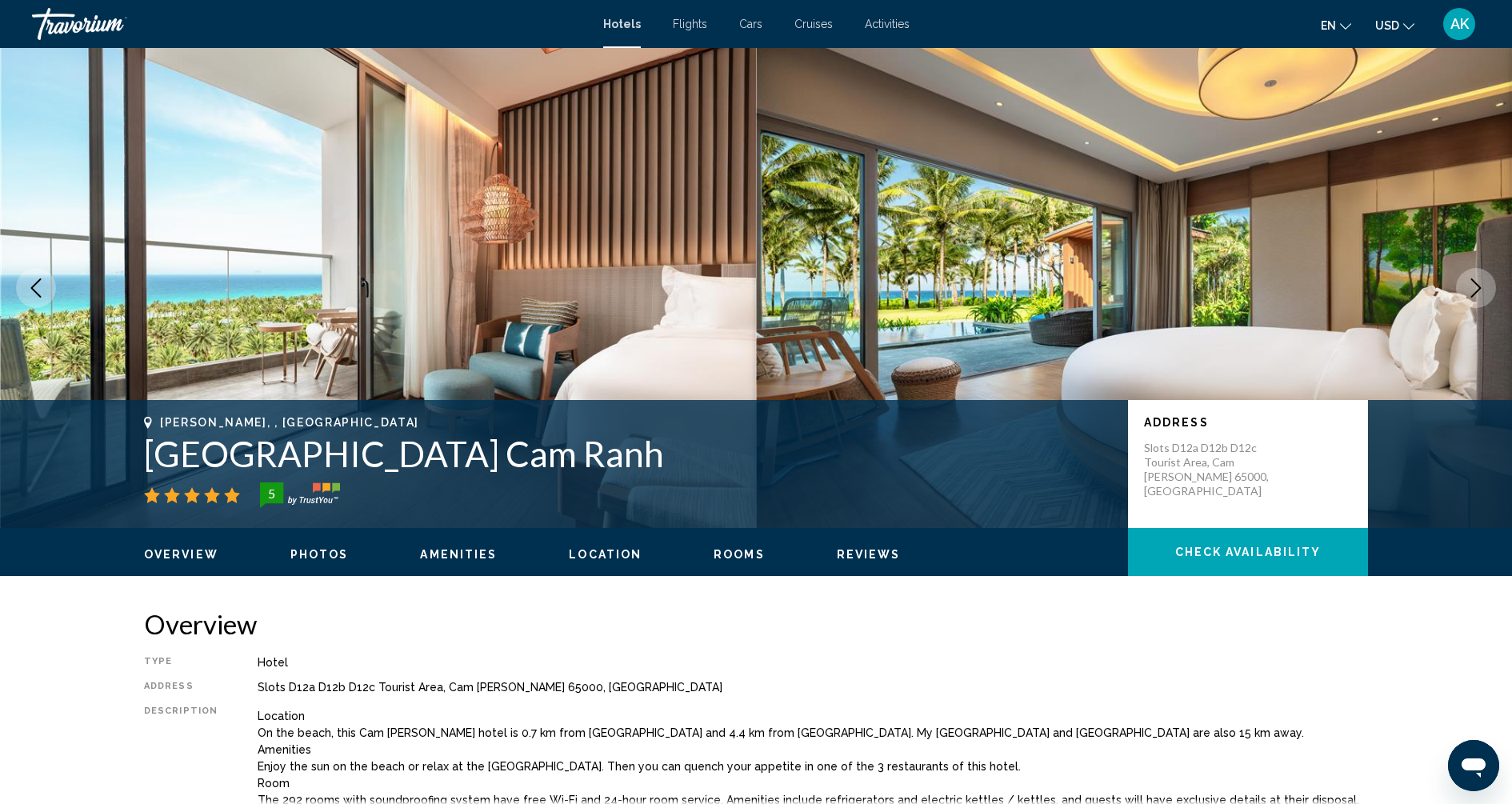
click at [1471, 286] on icon "Next image" at bounding box center [1476, 288] width 19 height 19
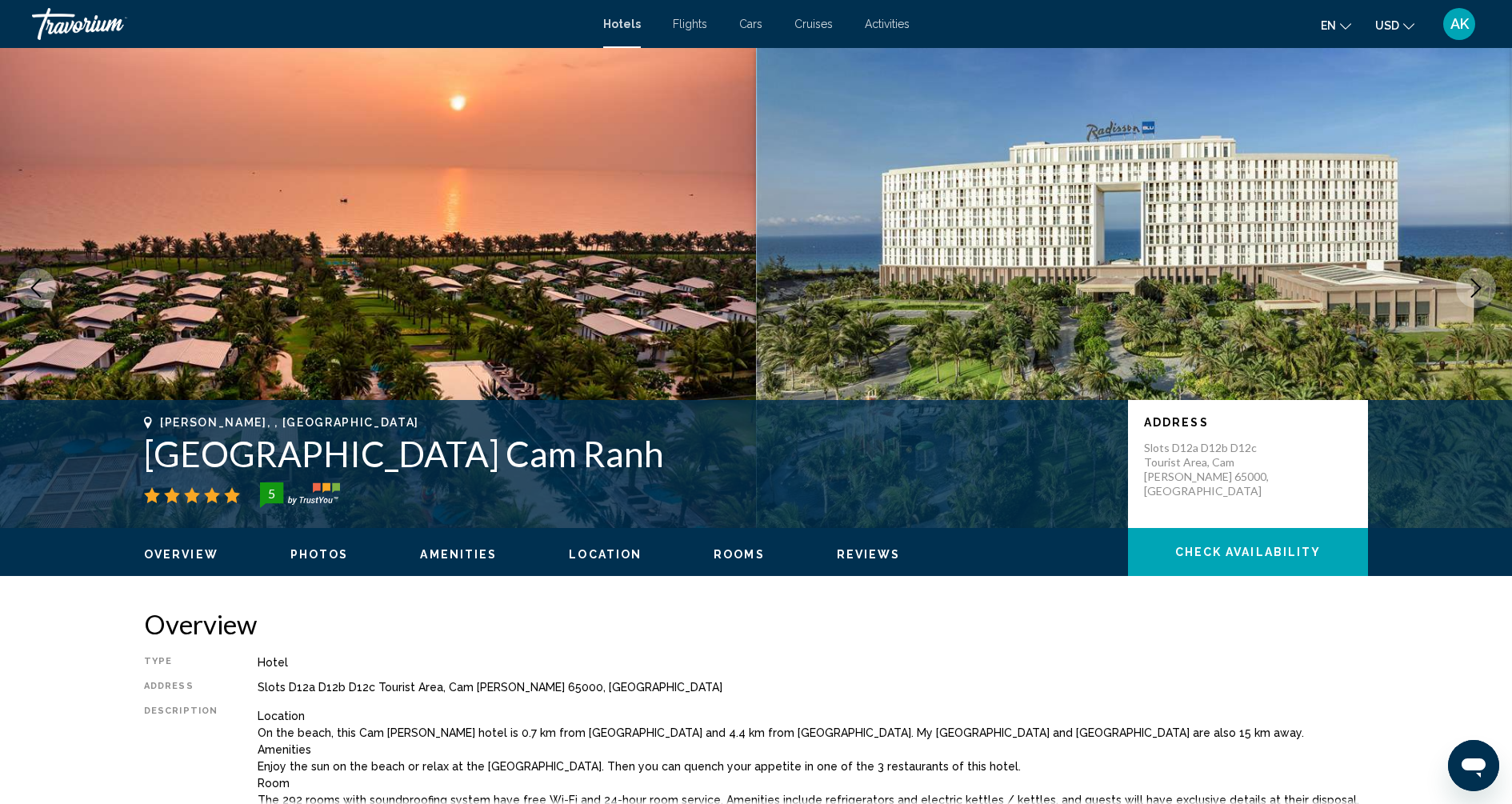
click at [1471, 286] on icon "Next image" at bounding box center [1476, 288] width 19 height 19
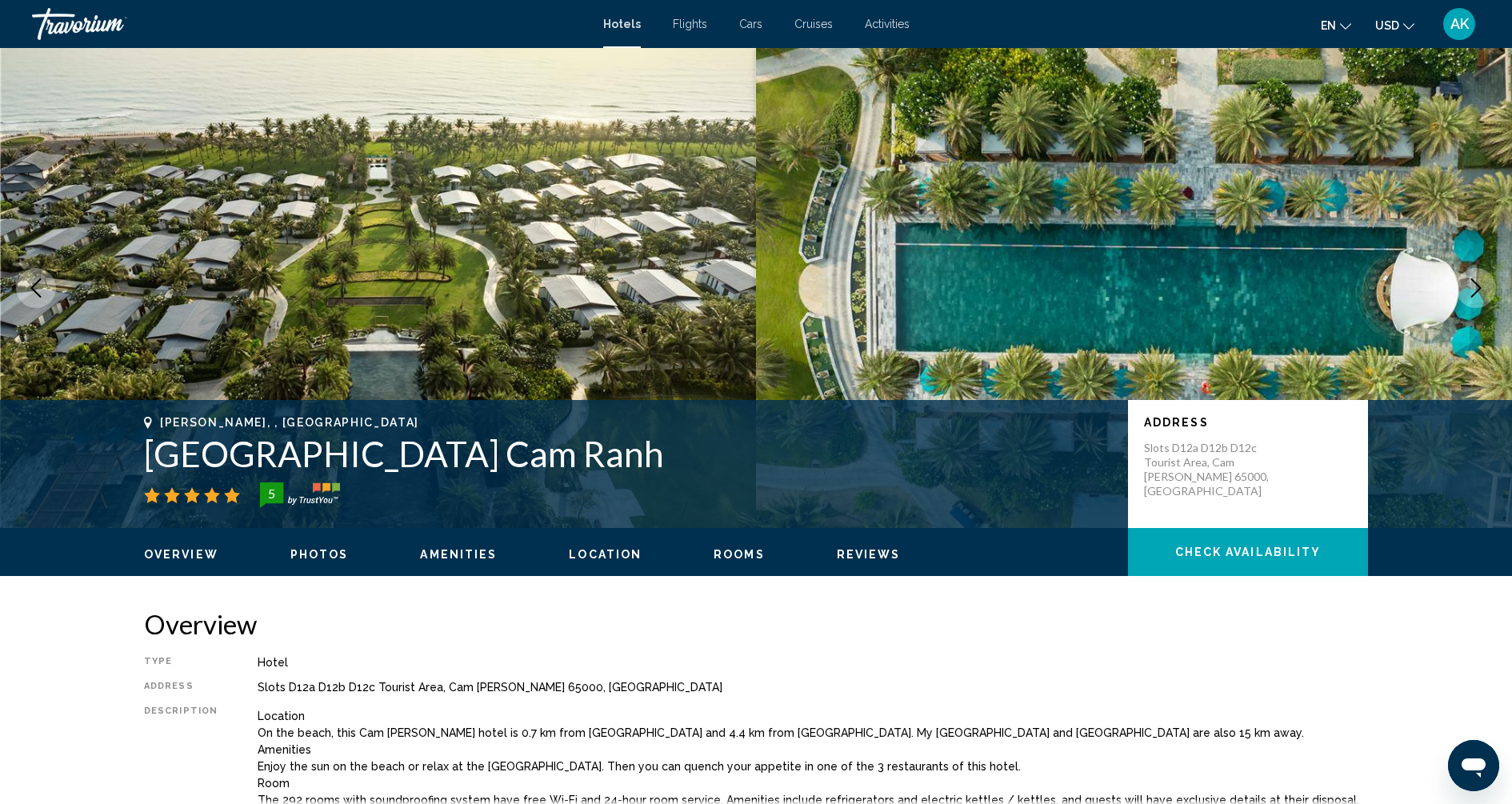
click at [1471, 286] on icon "Next image" at bounding box center [1476, 288] width 19 height 19
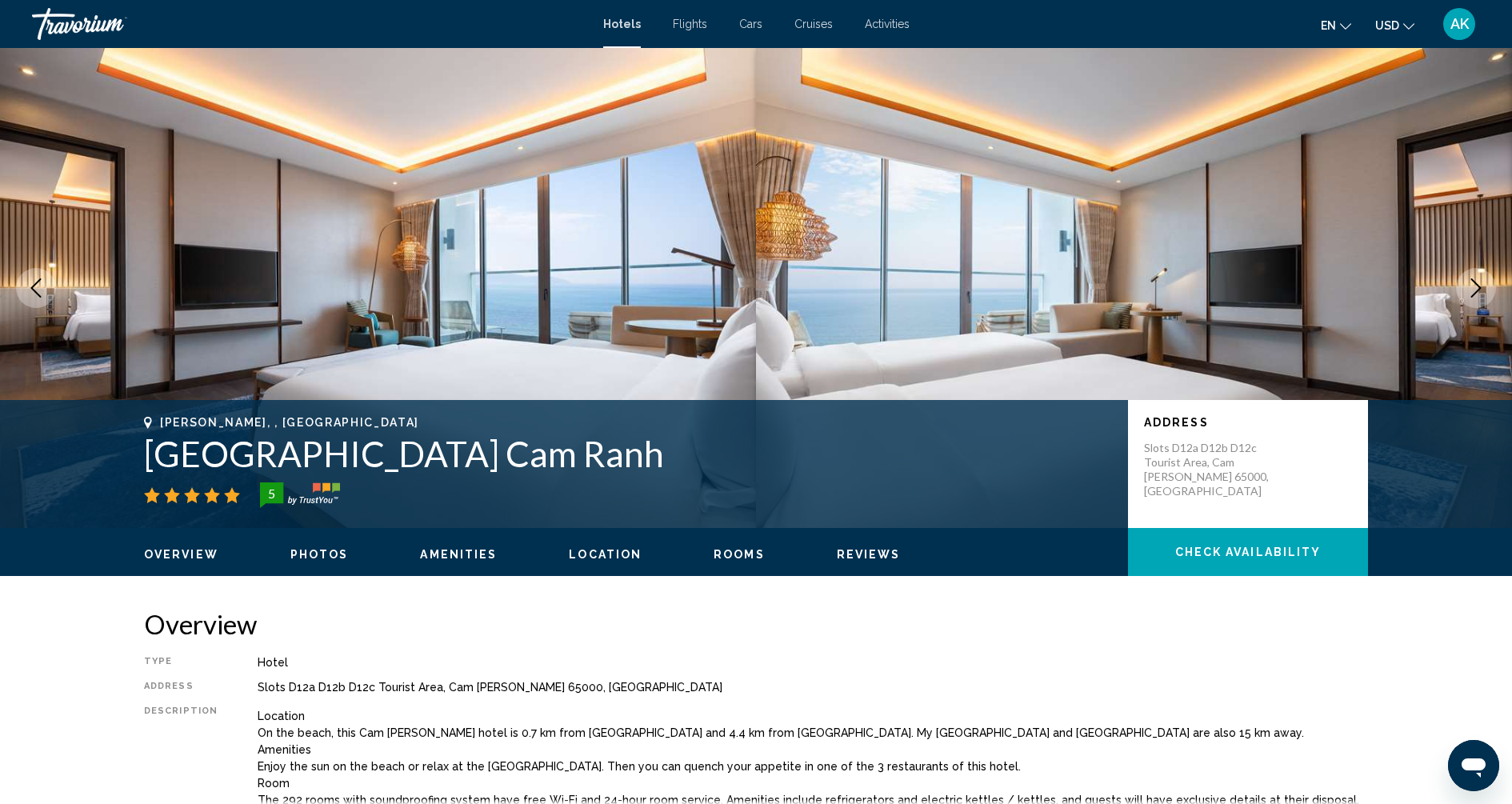
click at [1470, 285] on icon "Next image" at bounding box center [1476, 288] width 19 height 19
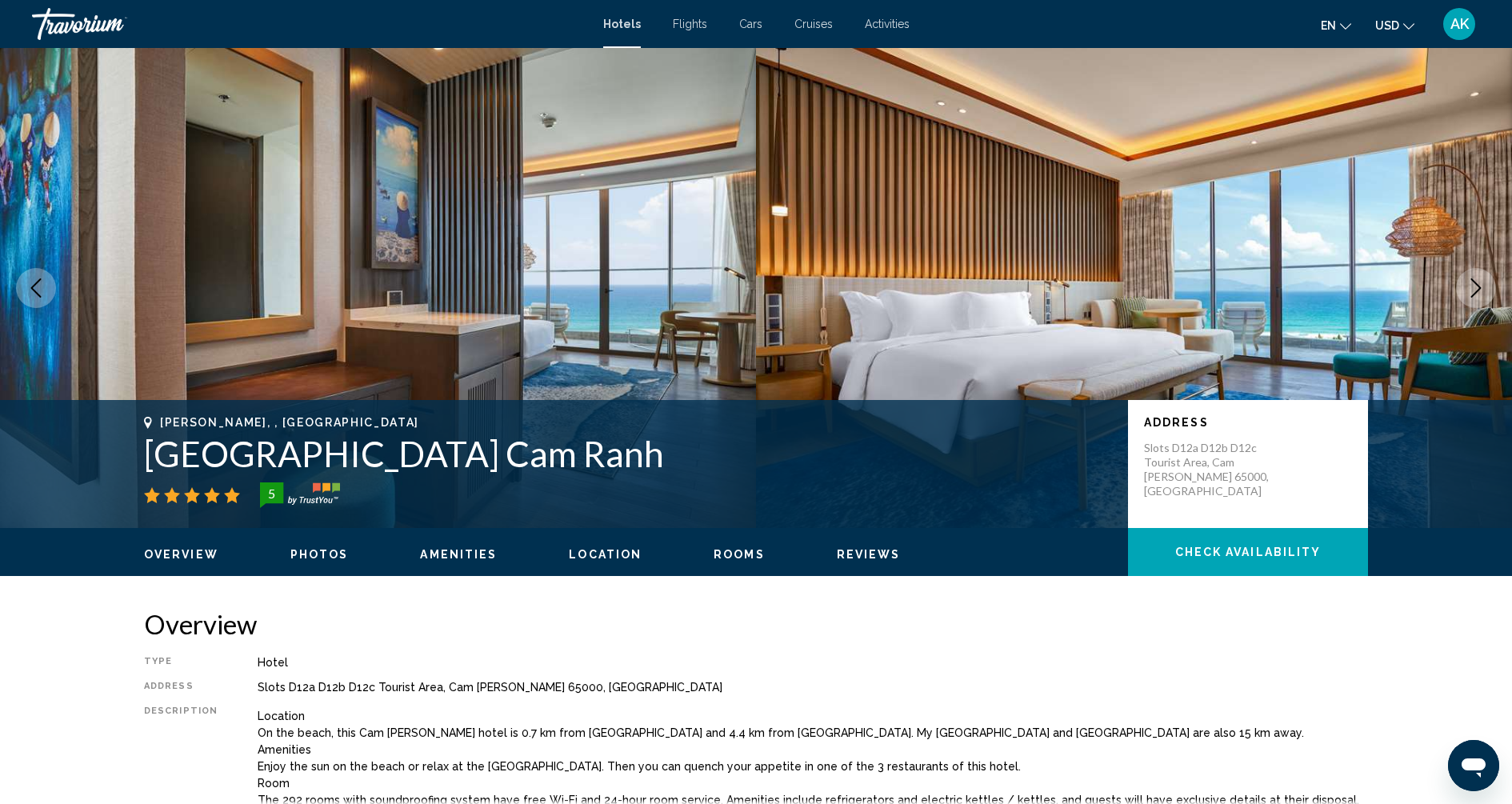
click at [1482, 285] on icon "Next image" at bounding box center [1476, 288] width 19 height 19
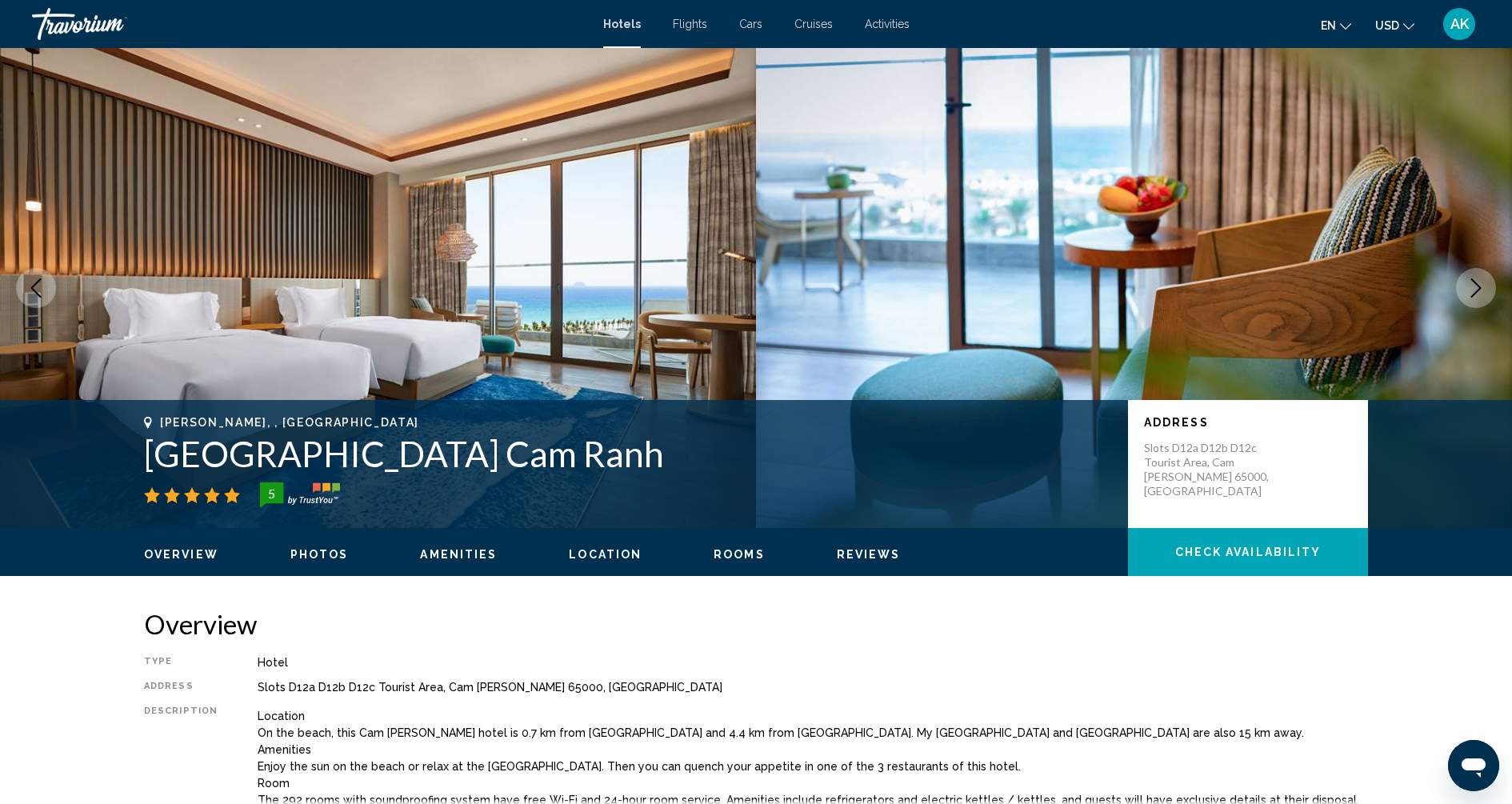
click at [1482, 285] on icon "Next image" at bounding box center [1476, 288] width 19 height 19
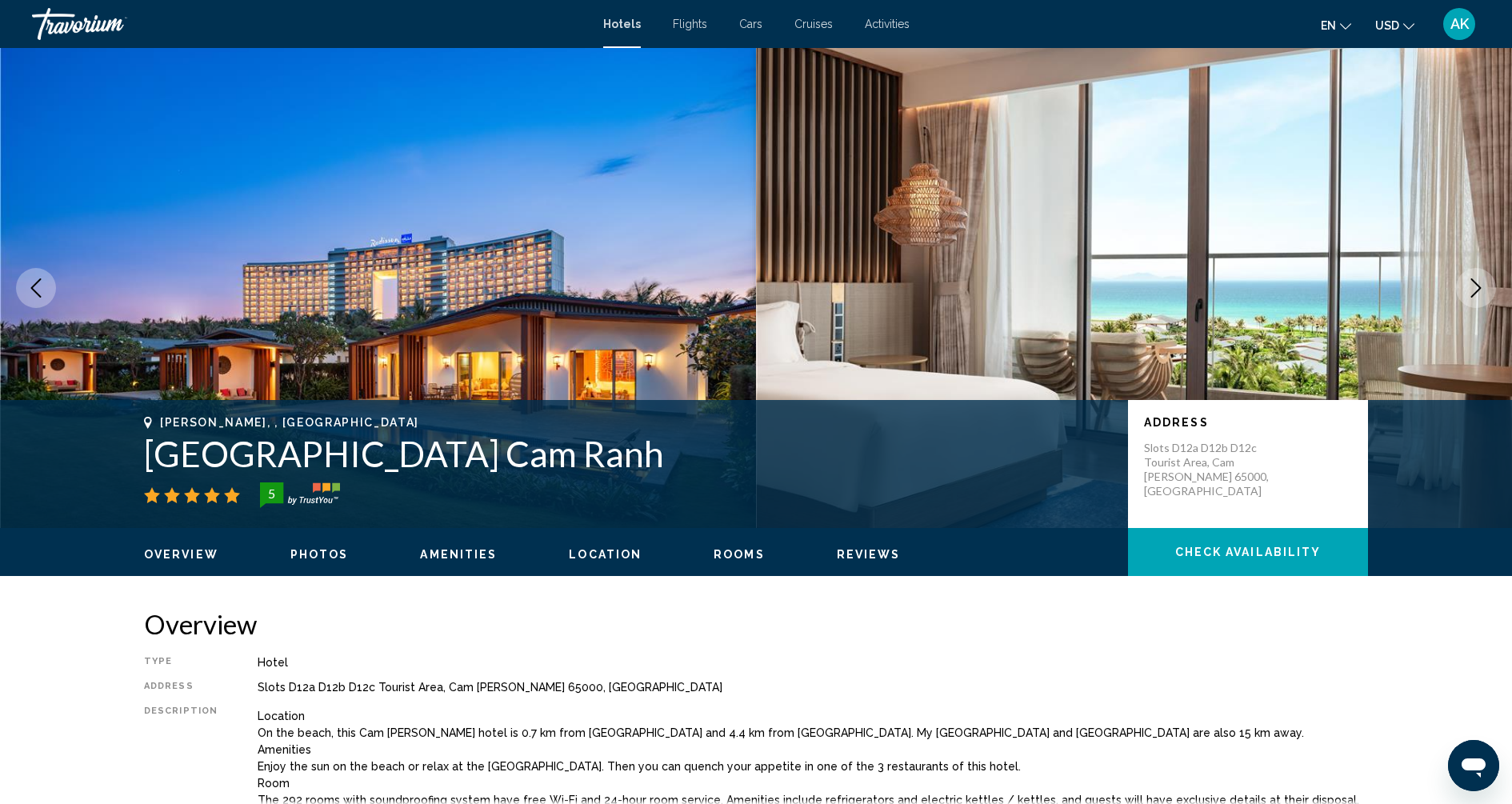
click at [1482, 285] on icon "Next image" at bounding box center [1476, 288] width 19 height 19
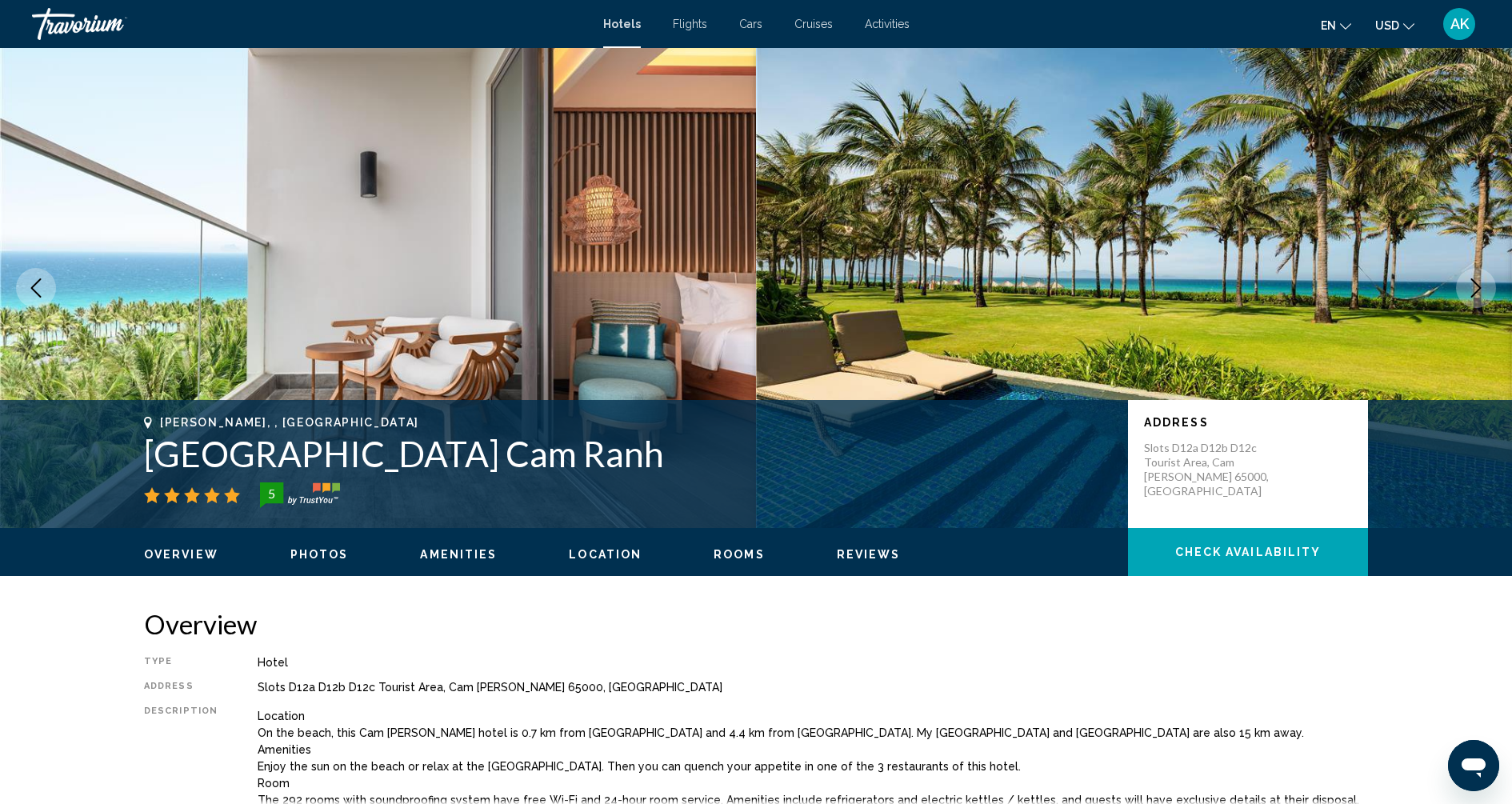
click at [1482, 285] on icon "Next image" at bounding box center [1476, 288] width 19 height 19
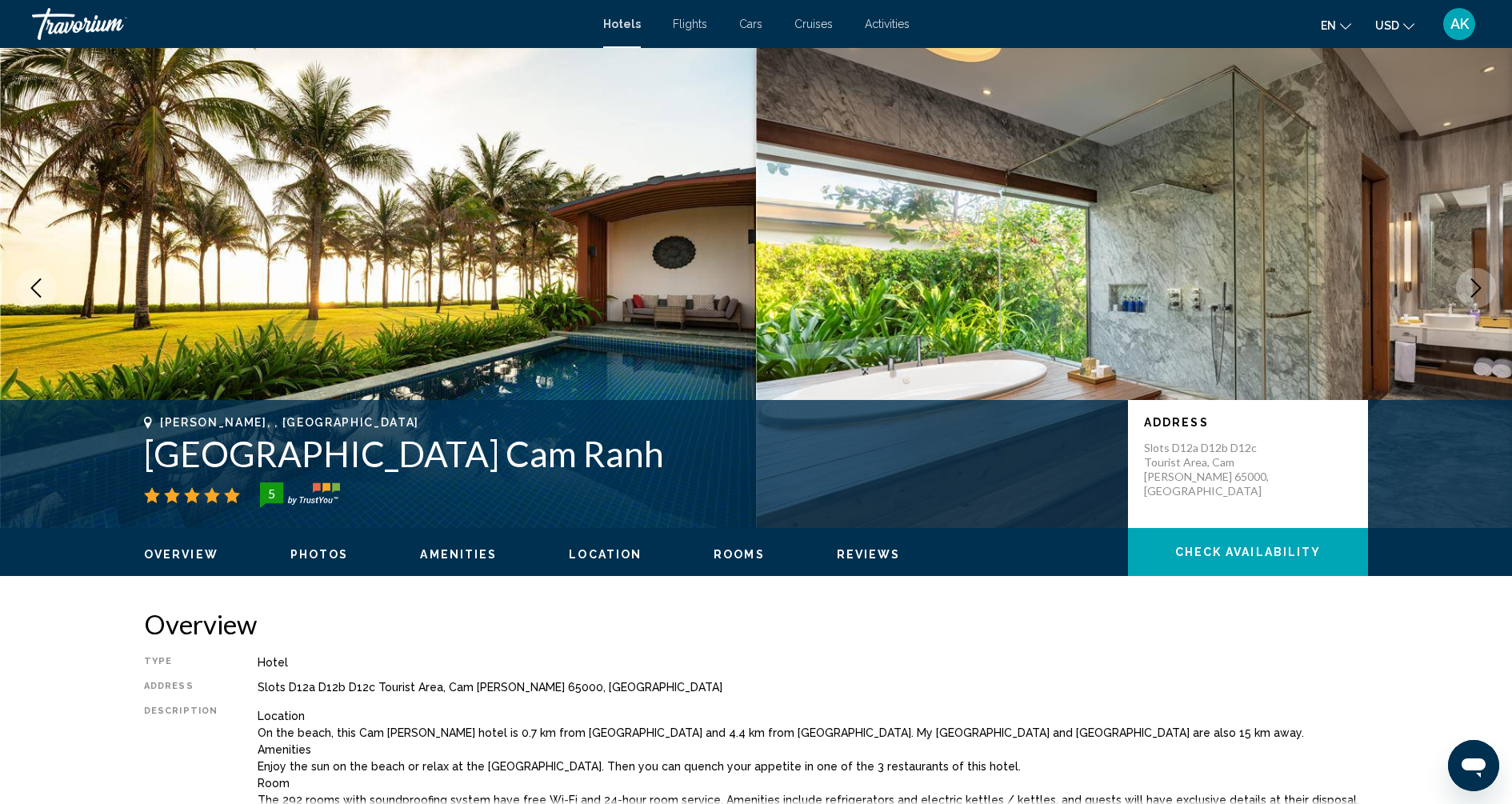
click at [1481, 285] on icon "Next image" at bounding box center [1476, 288] width 19 height 19
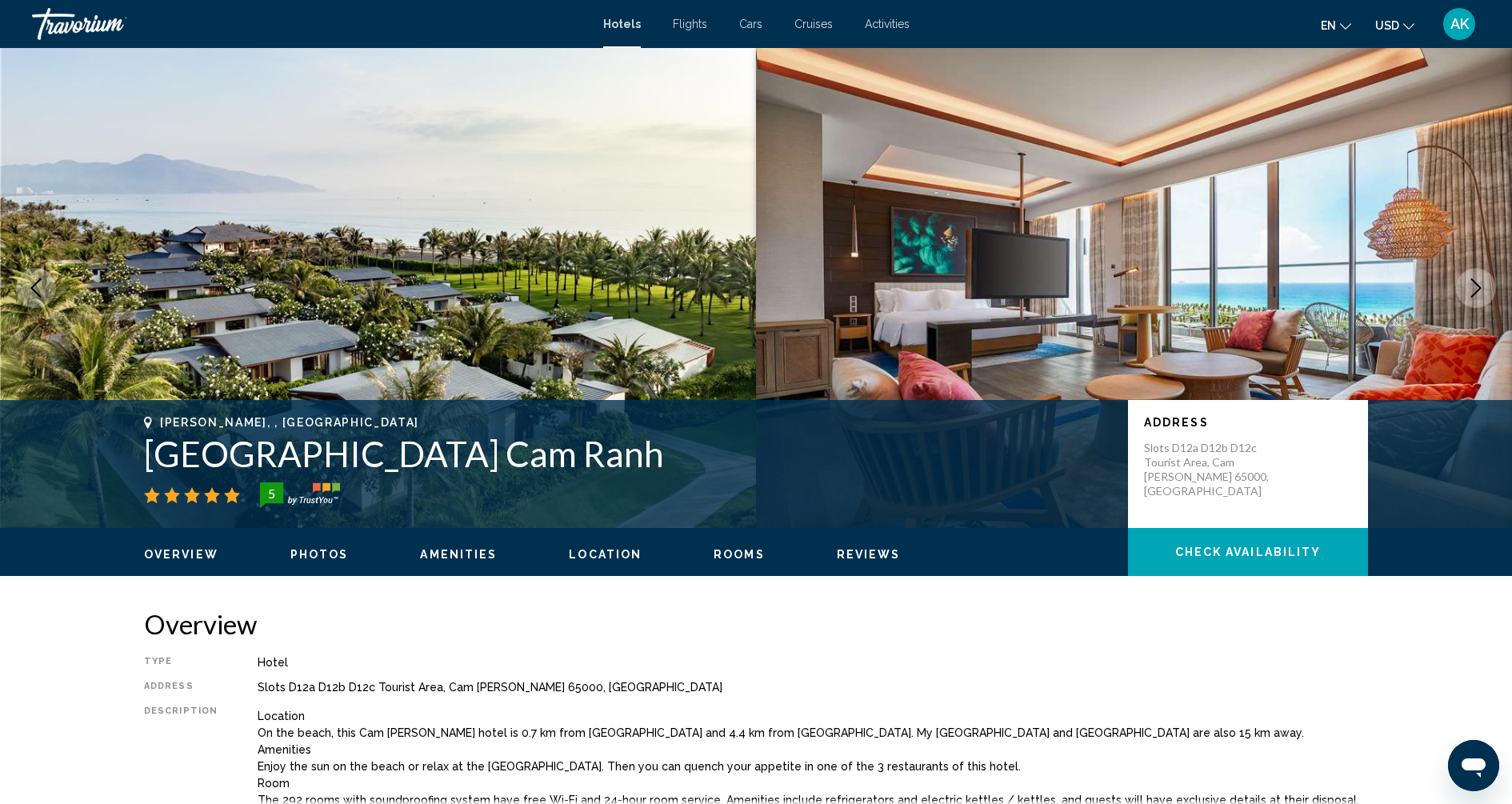
click at [1481, 285] on icon "Next image" at bounding box center [1476, 288] width 19 height 19
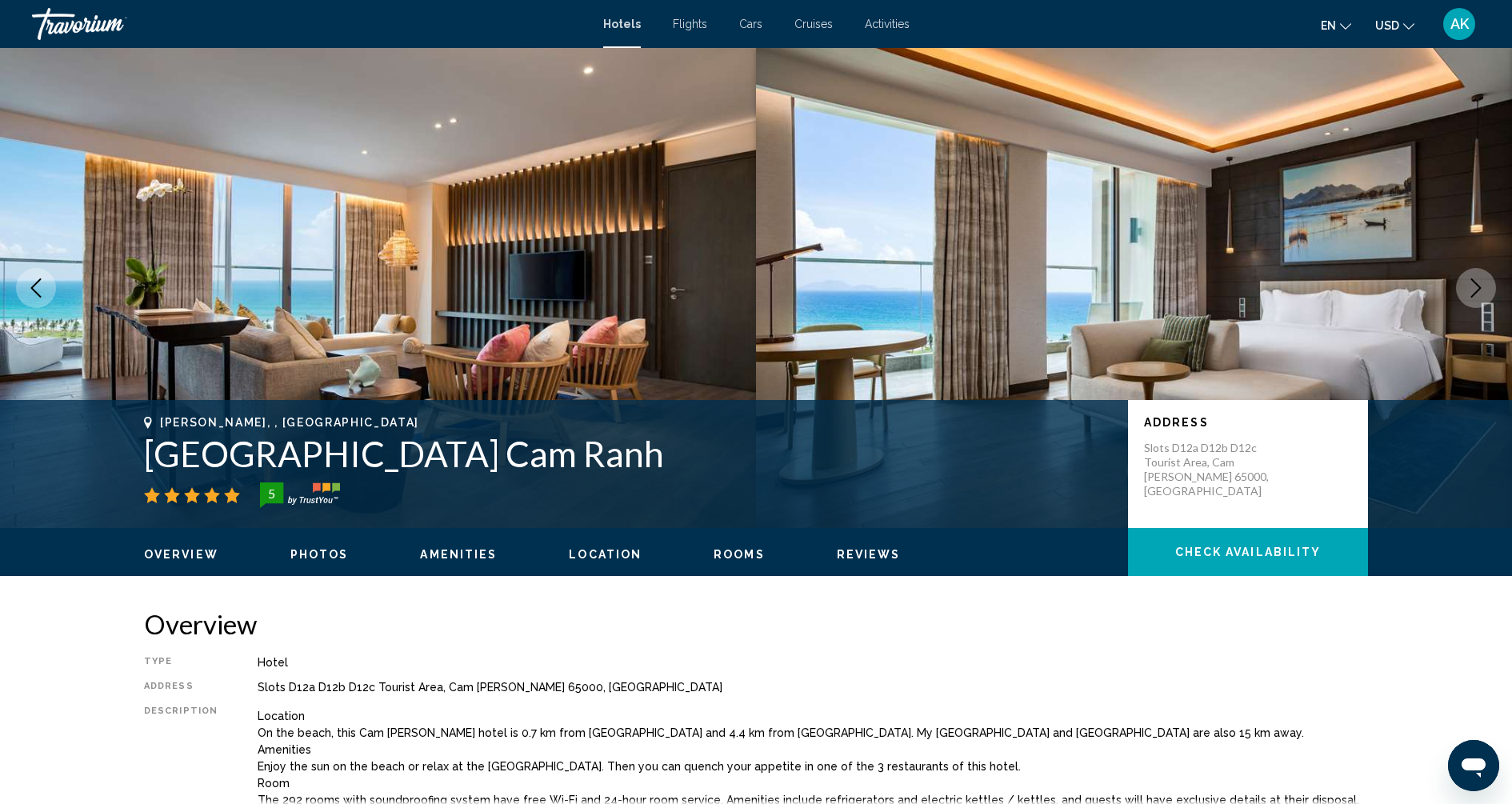
click at [1481, 285] on icon "Next image" at bounding box center [1476, 288] width 19 height 19
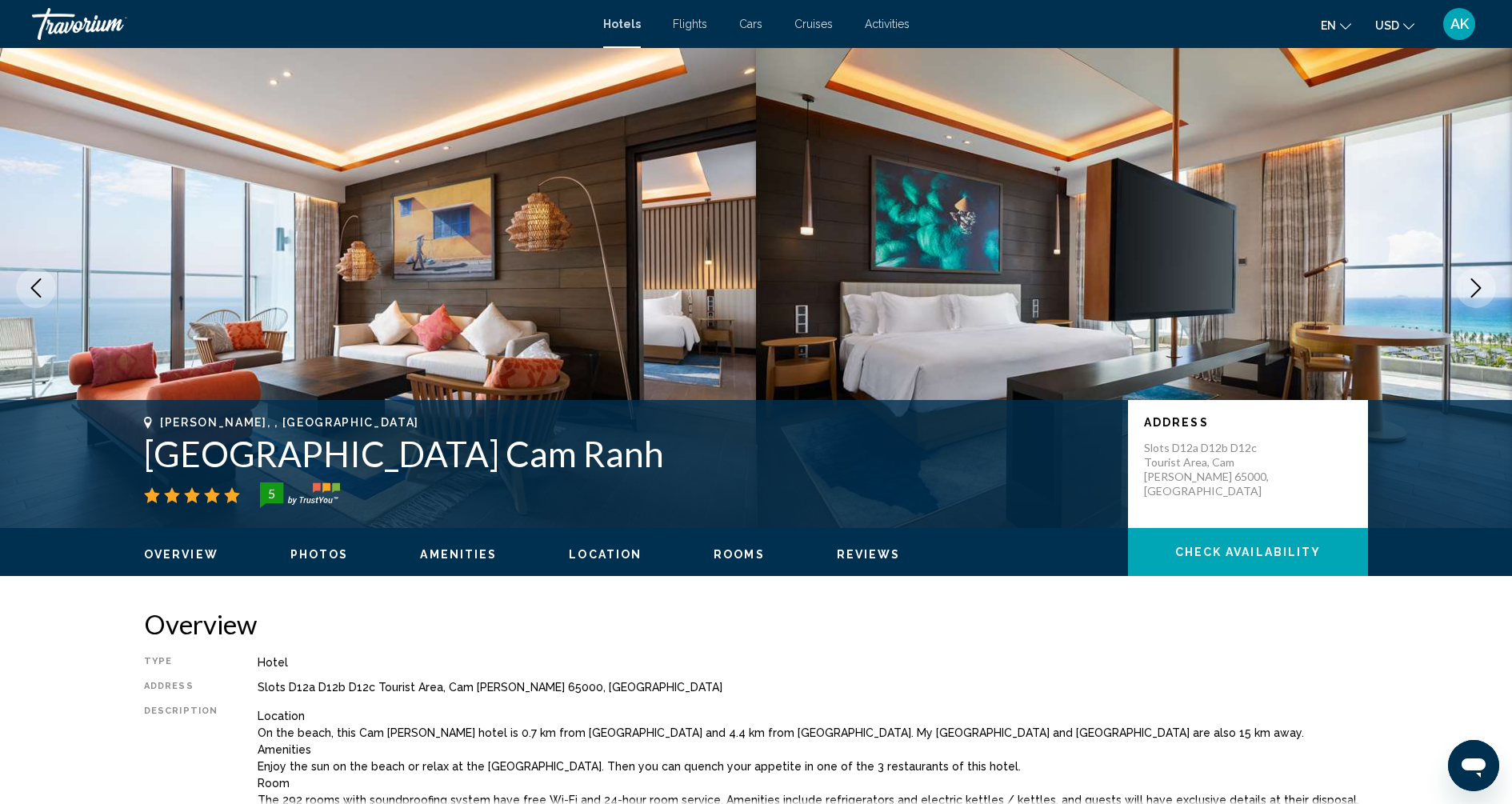
click at [1481, 285] on icon "Next image" at bounding box center [1476, 288] width 19 height 19
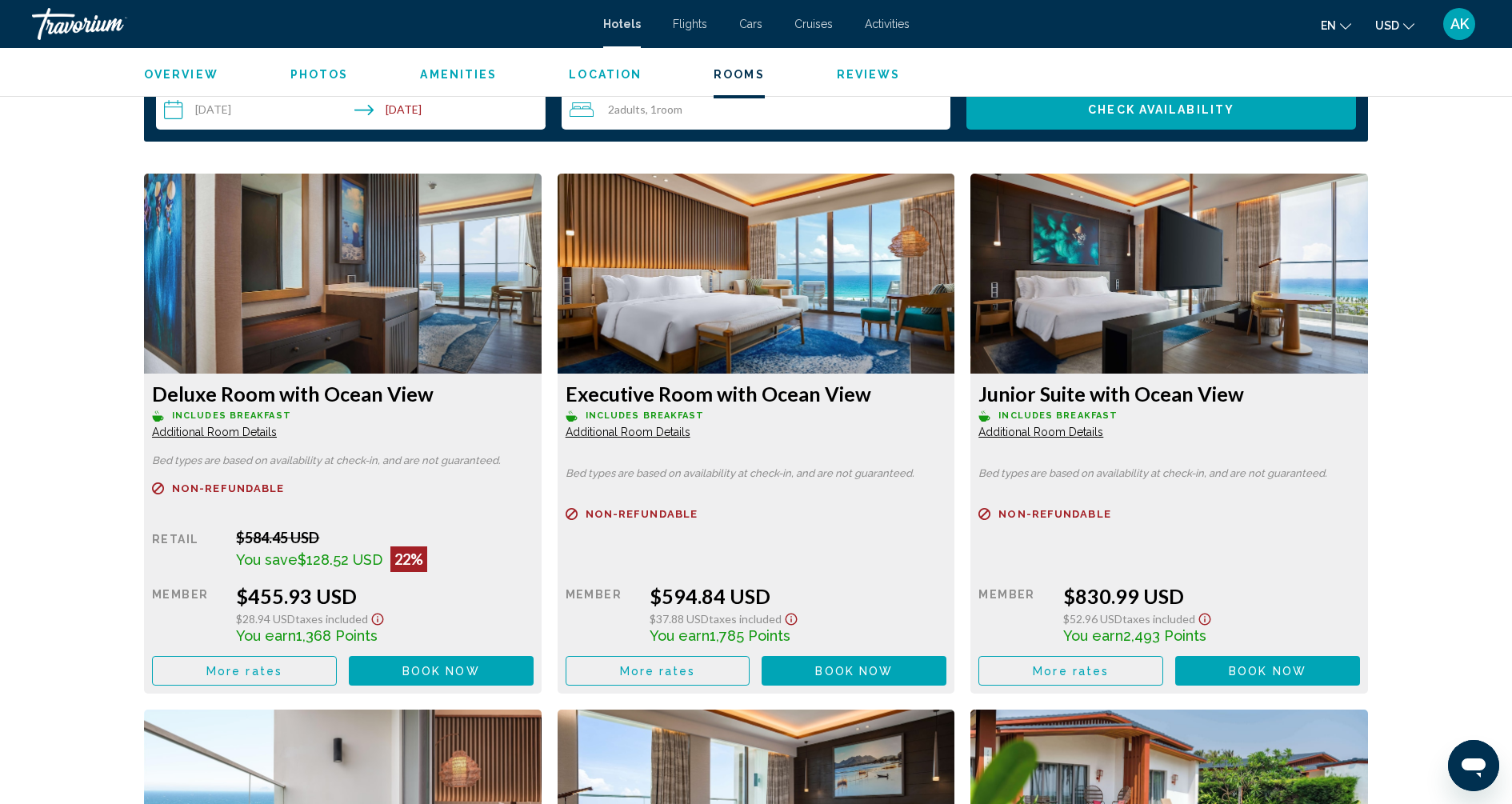
scroll to position [2128, 0]
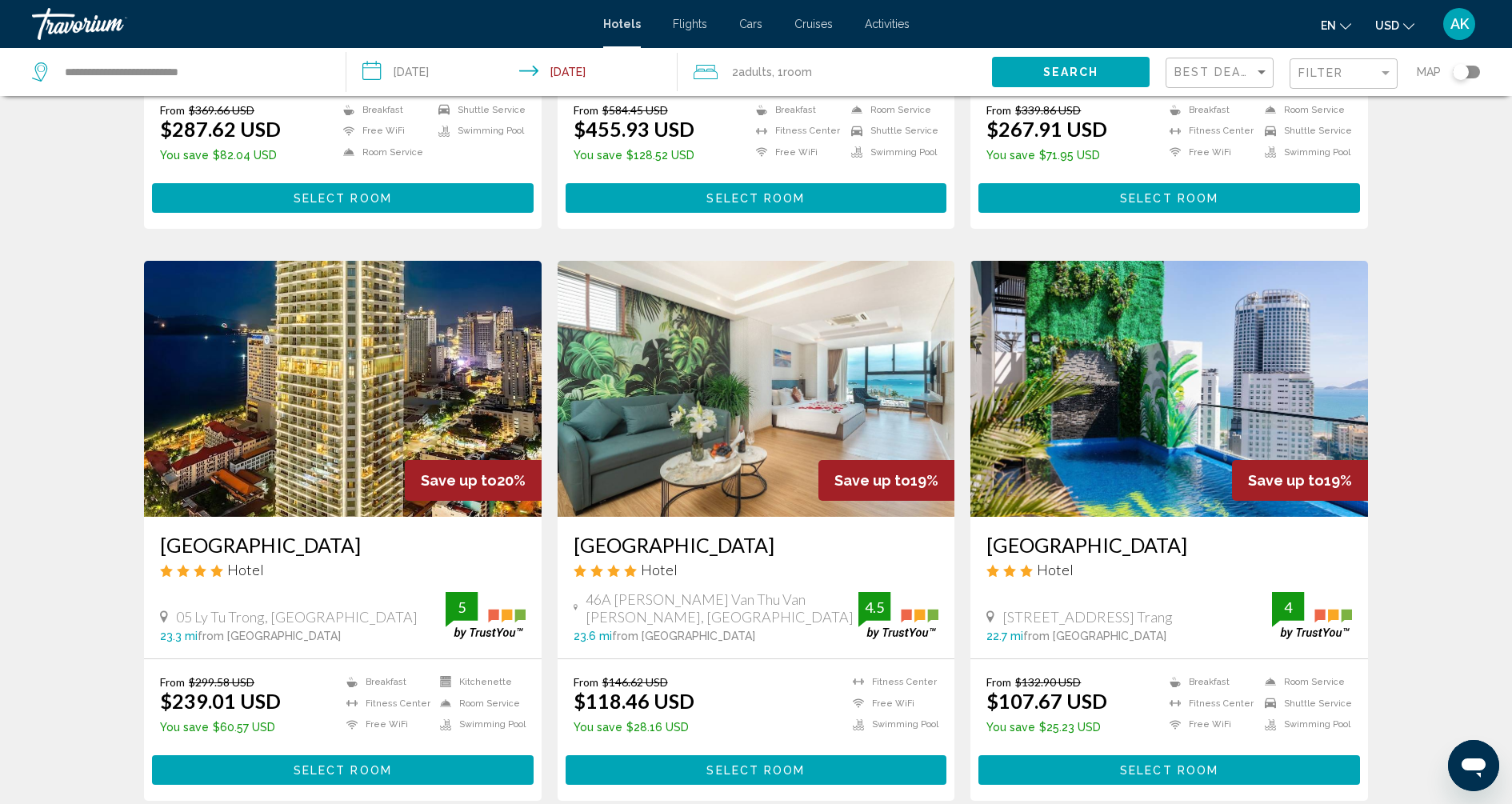
scroll to position [1787, 0]
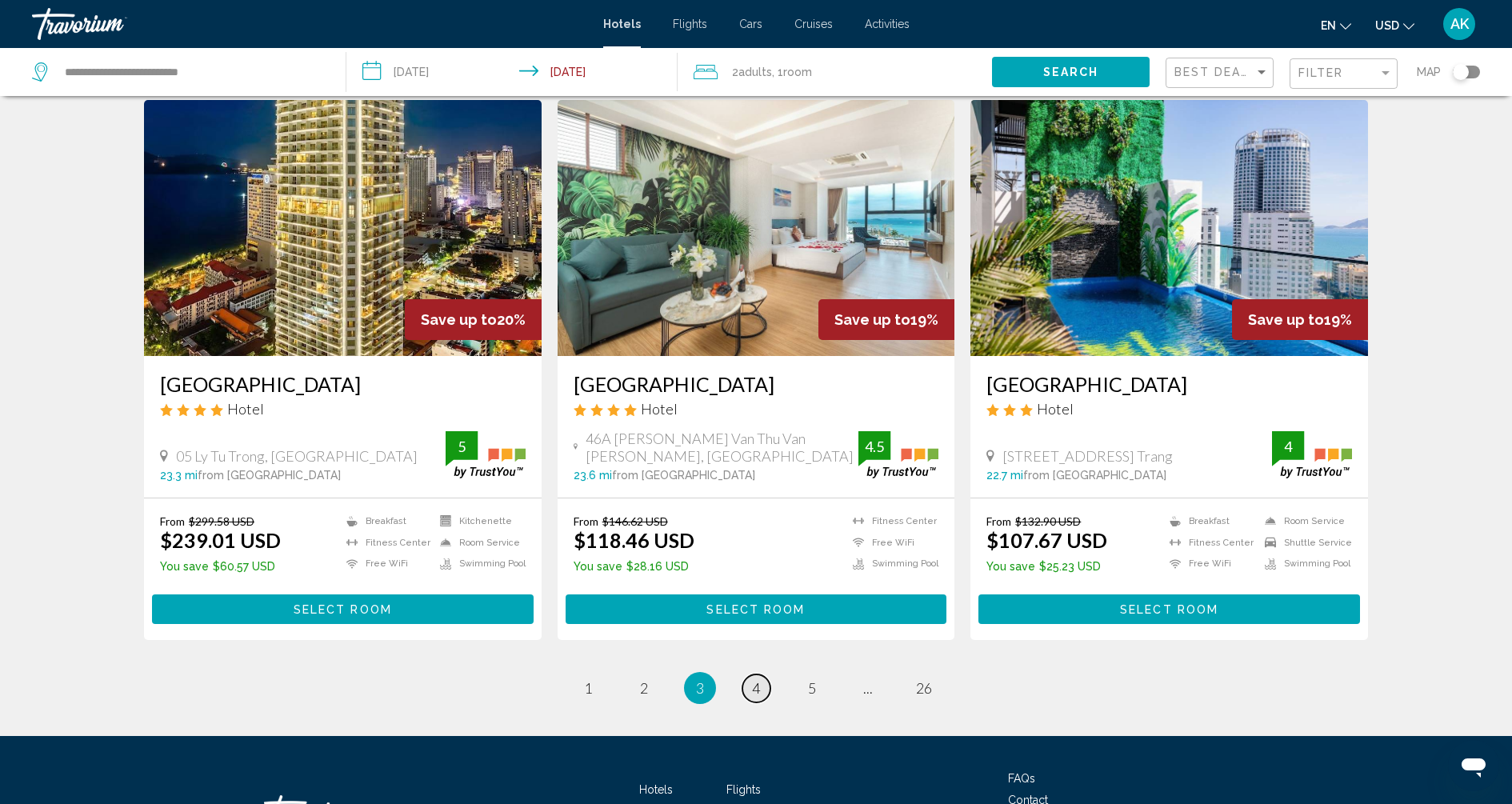
click at [748, 674] on link "page 4" at bounding box center [756, 688] width 28 height 28
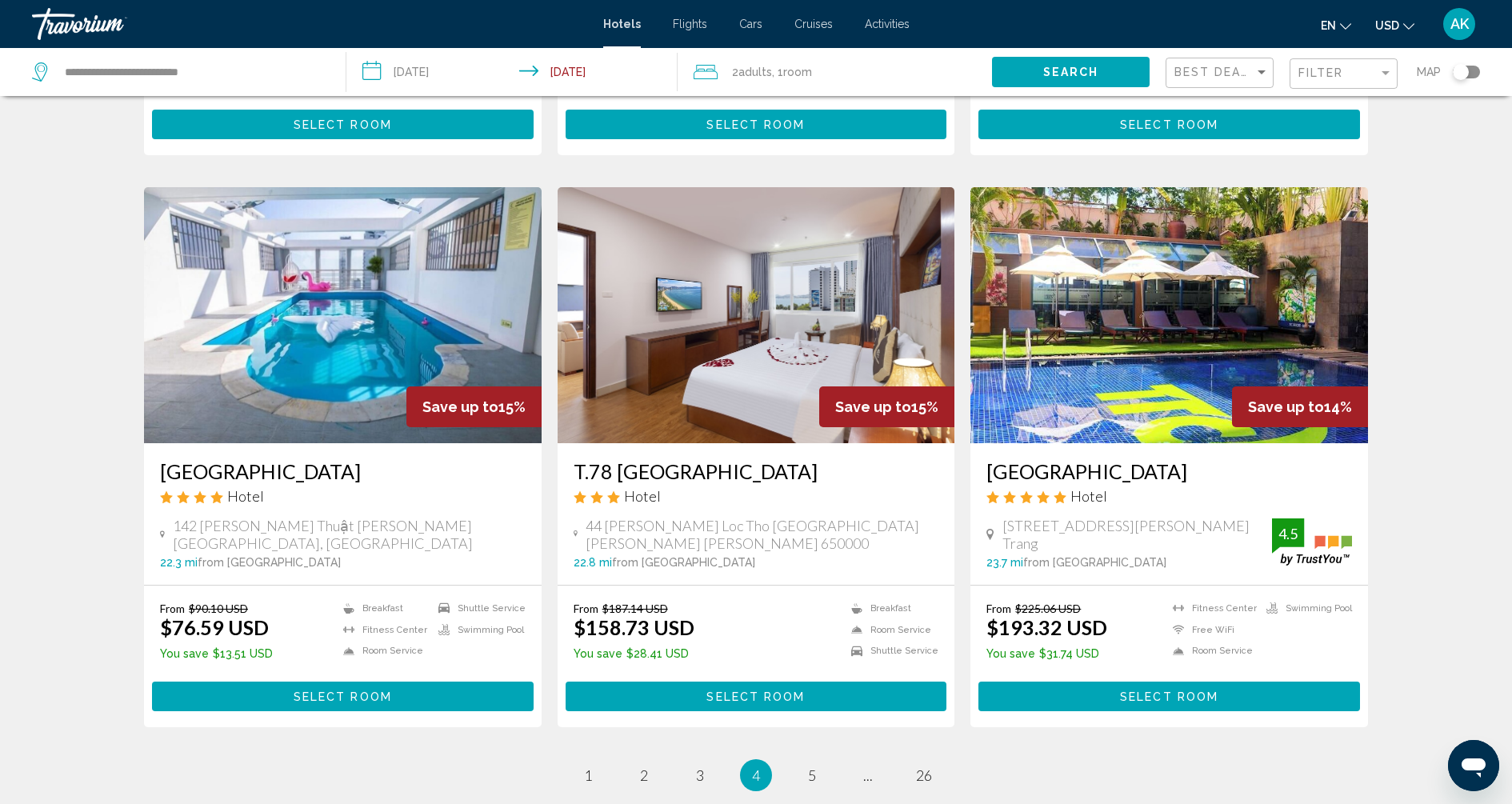
scroll to position [1707, 0]
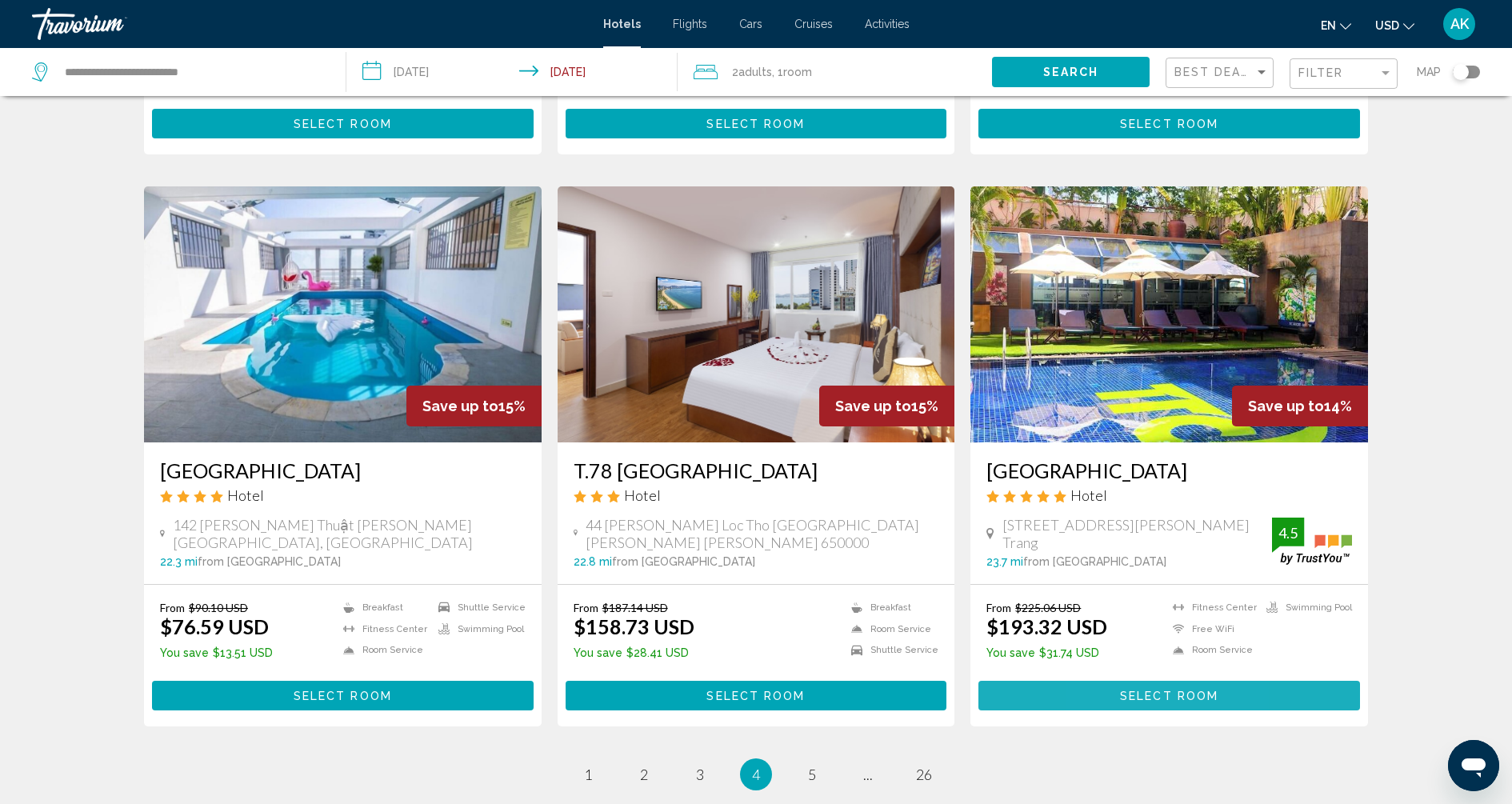
click at [1111, 681] on button "Select Room" at bounding box center [1169, 696] width 381 height 29
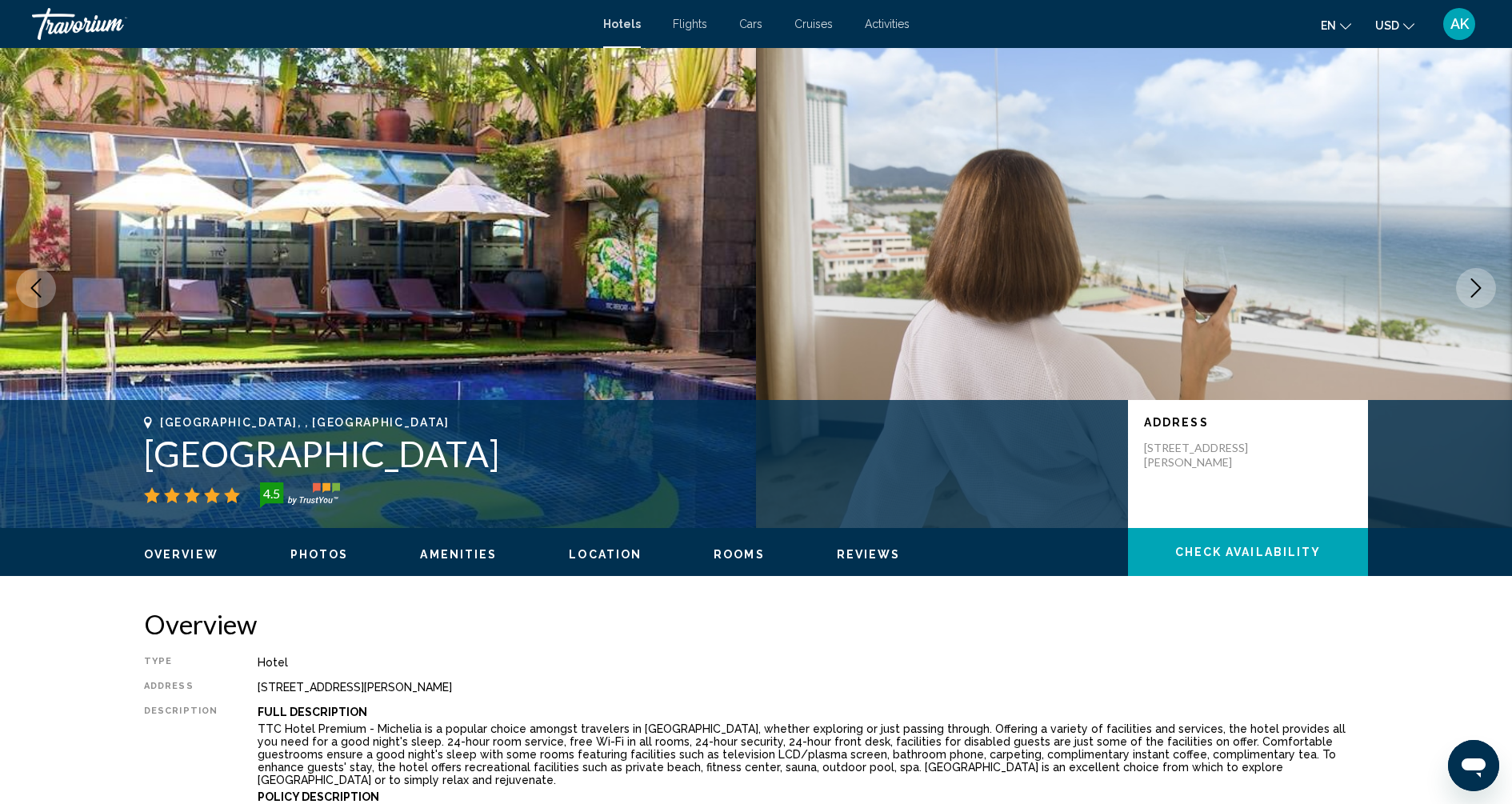
click at [1484, 284] on icon "Next image" at bounding box center [1476, 288] width 19 height 19
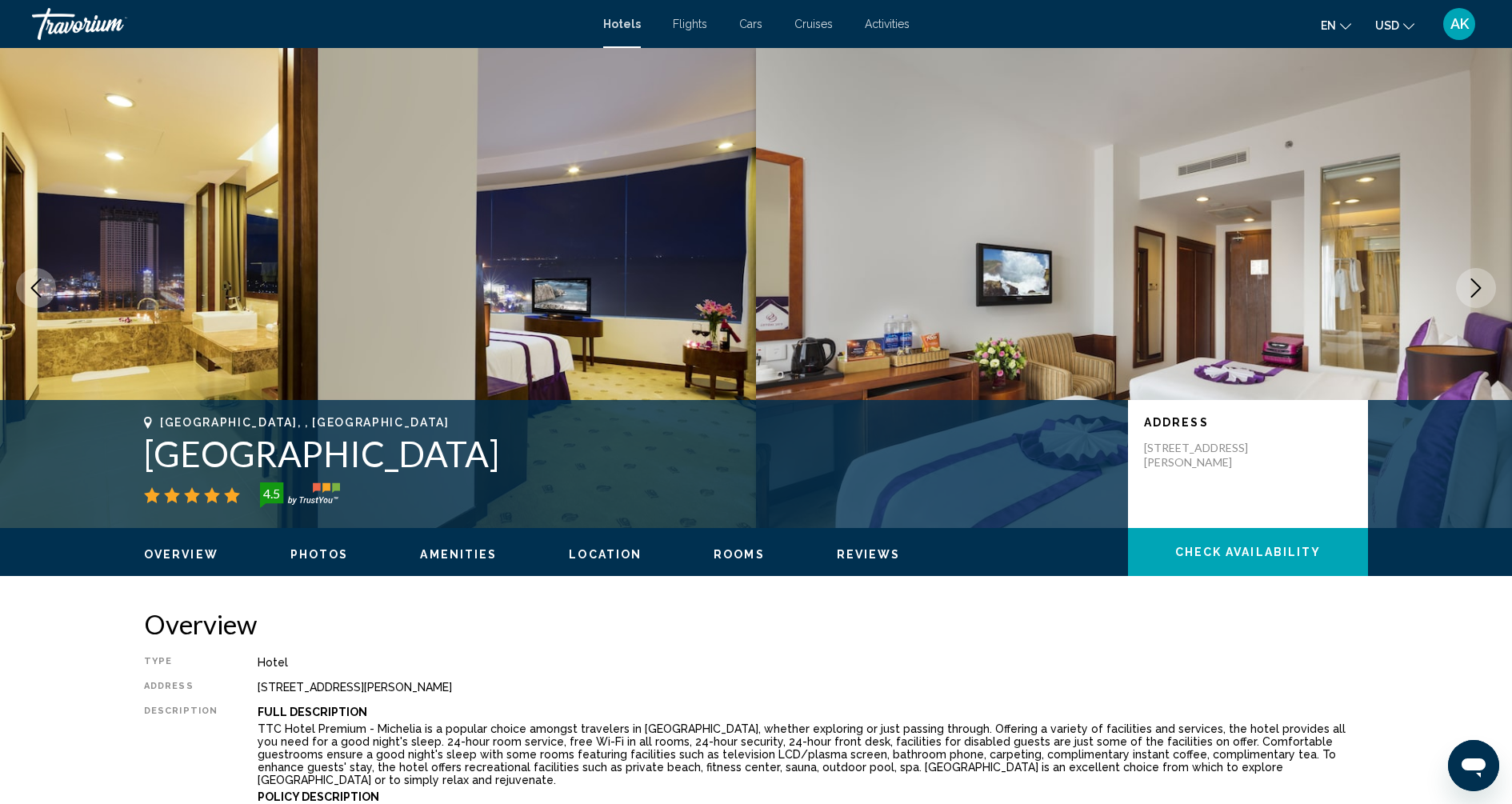
click at [1483, 284] on icon "Next image" at bounding box center [1476, 288] width 19 height 19
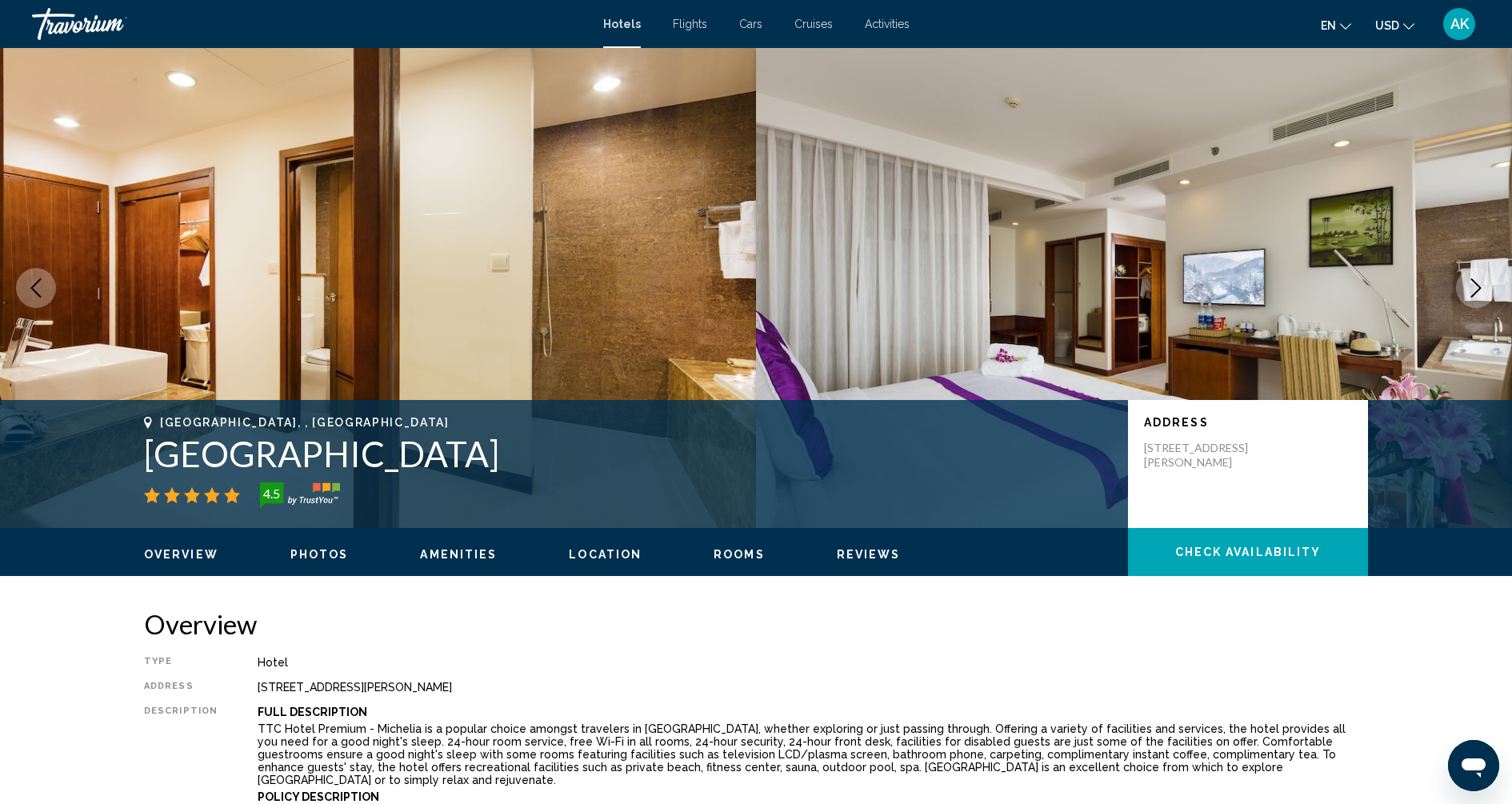
click at [1483, 284] on icon "Next image" at bounding box center [1476, 288] width 19 height 19
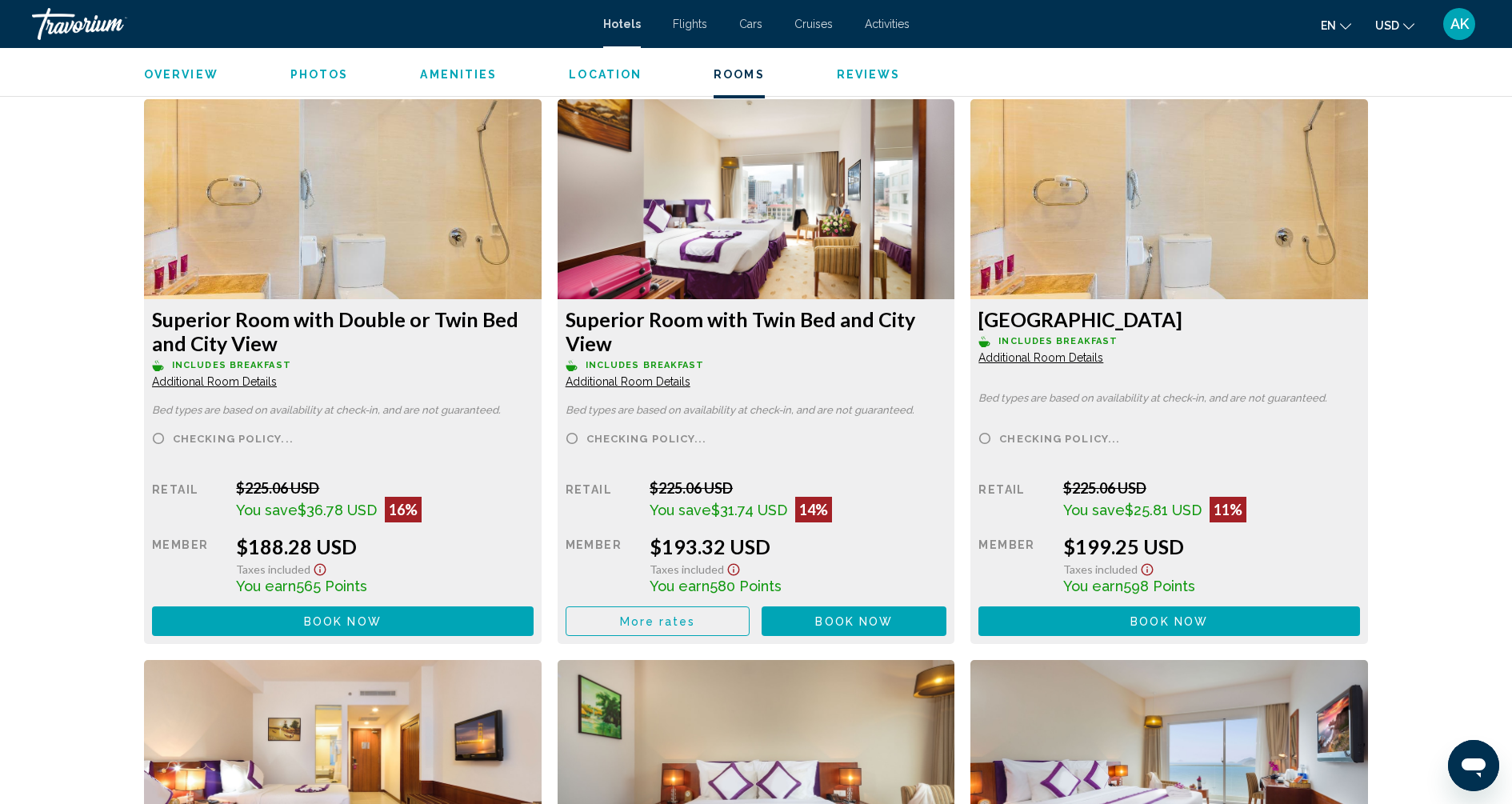
scroll to position [2050, 0]
